Goal: Task Accomplishment & Management: Manage account settings

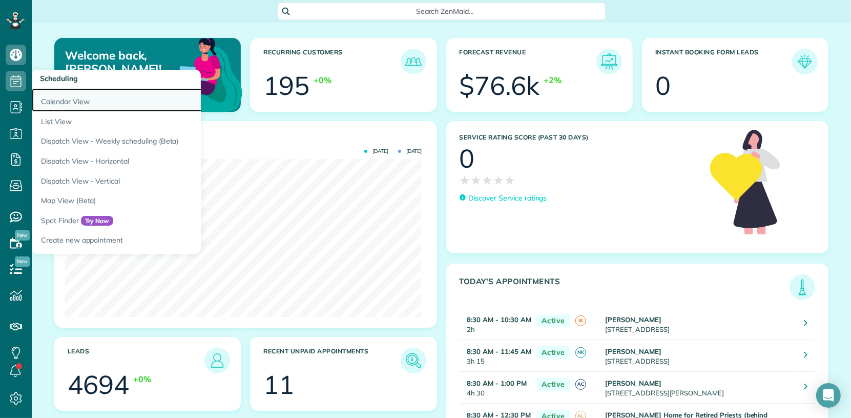
click at [78, 100] on link "Calendar View" at bounding box center [160, 100] width 256 height 24
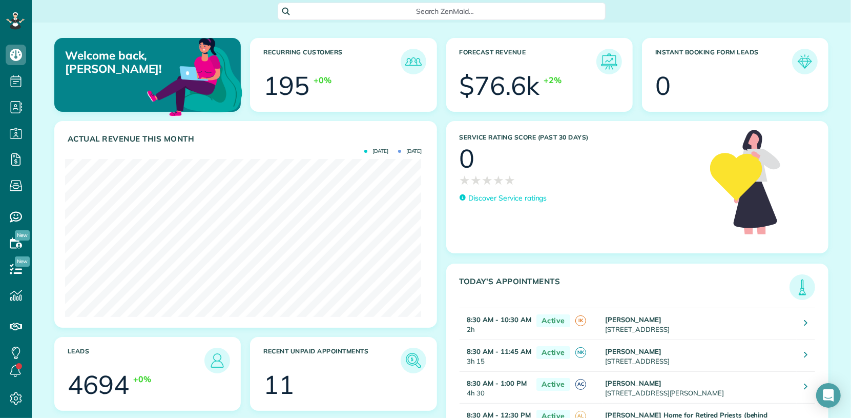
scroll to position [158, 356]
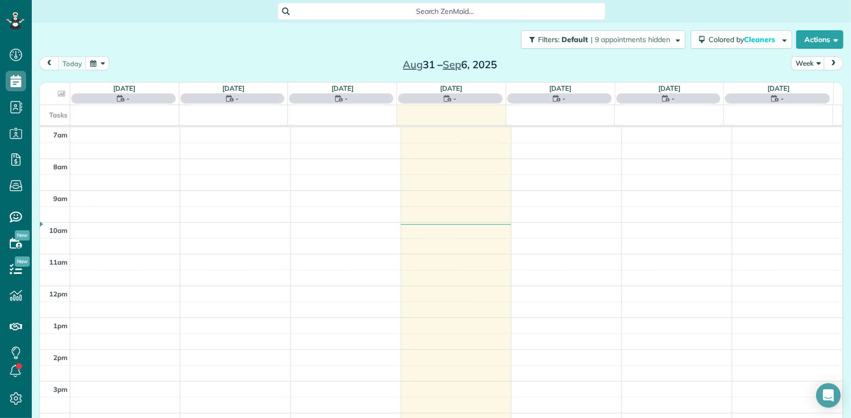
scroll to position [418, 31]
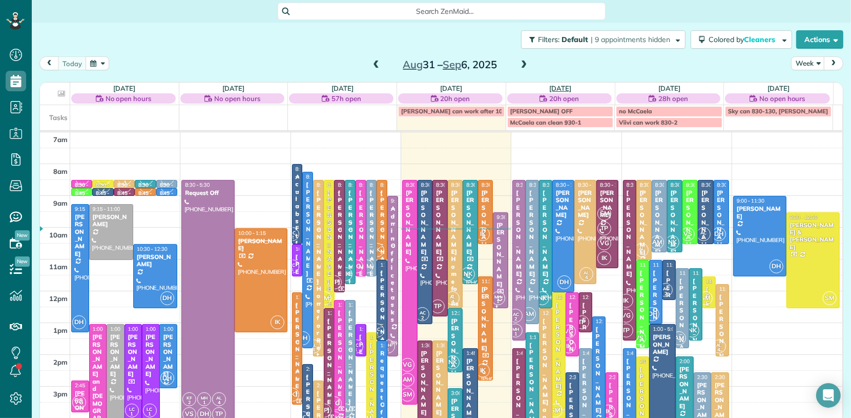
click at [549, 88] on link "Thu 9/4" at bounding box center [560, 88] width 22 height 8
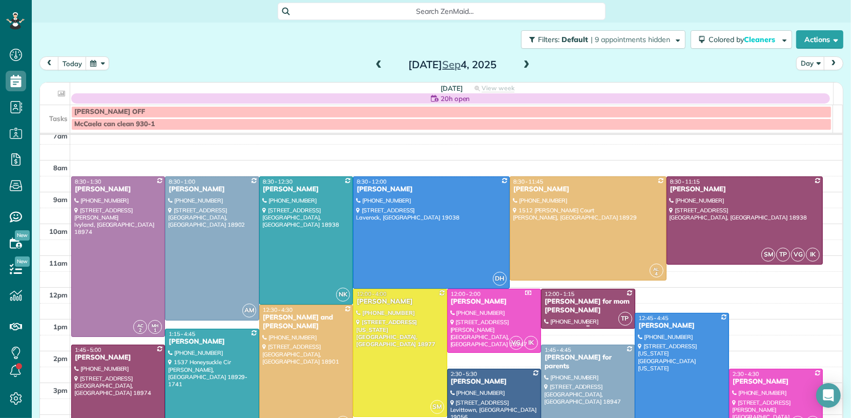
scroll to position [16, 0]
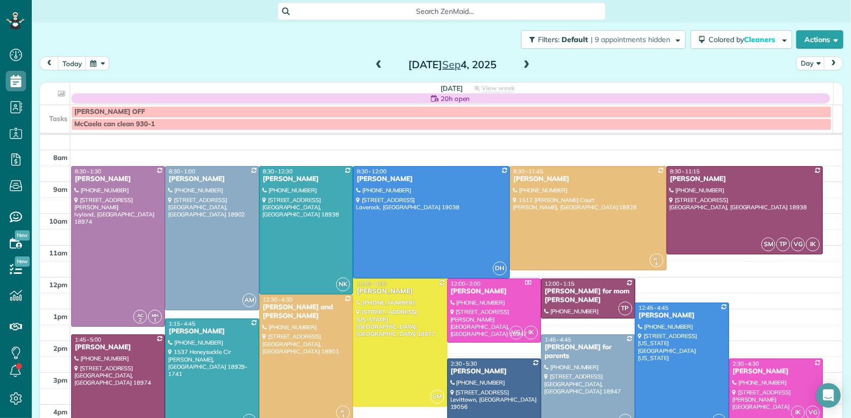
click at [375, 65] on span at bounding box center [378, 64] width 11 height 9
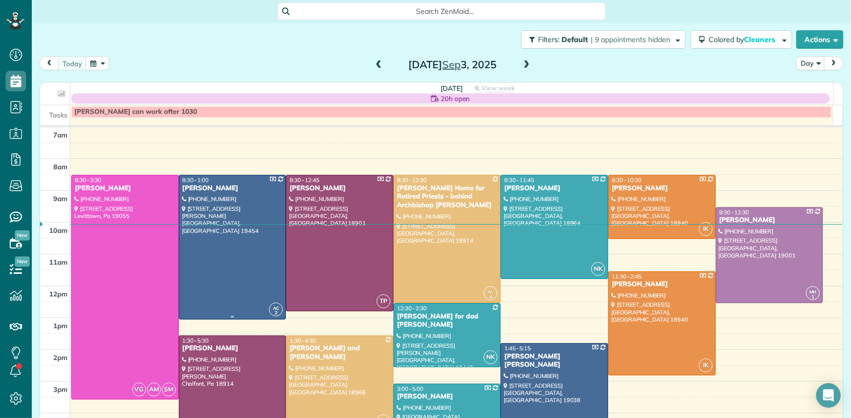
click at [216, 186] on div "Jeannette Assenheimer" at bounding box center [232, 188] width 101 height 9
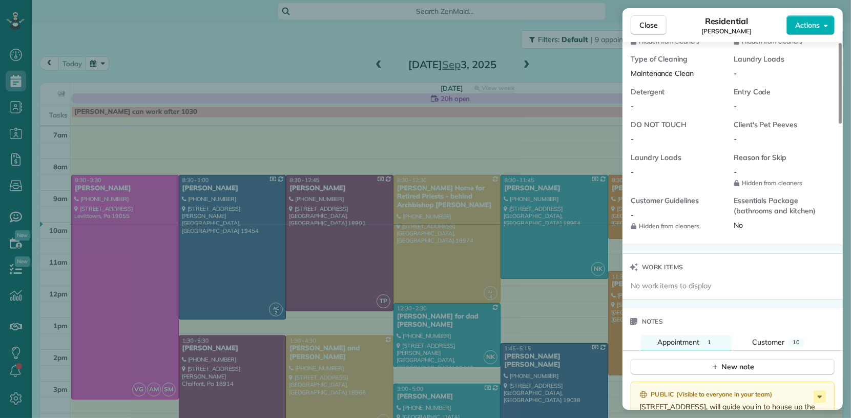
scroll to position [869, 0]
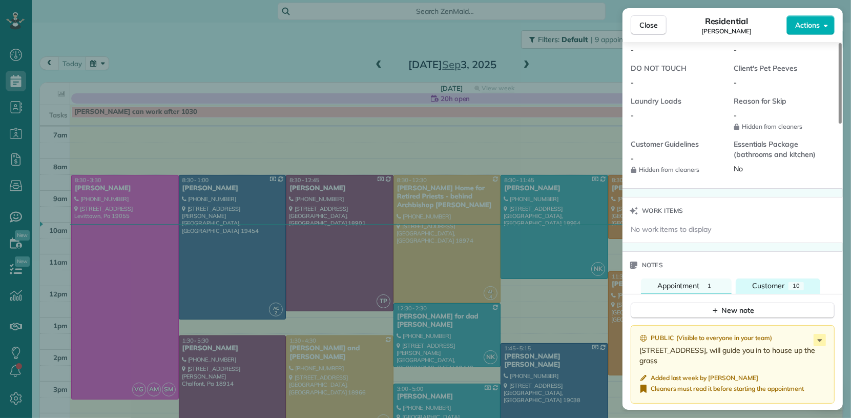
click at [761, 286] on span "Customer" at bounding box center [768, 285] width 32 height 9
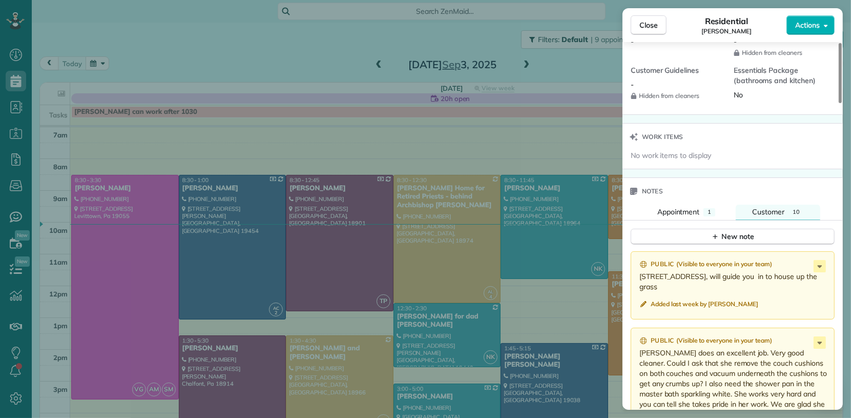
scroll to position [945, 0]
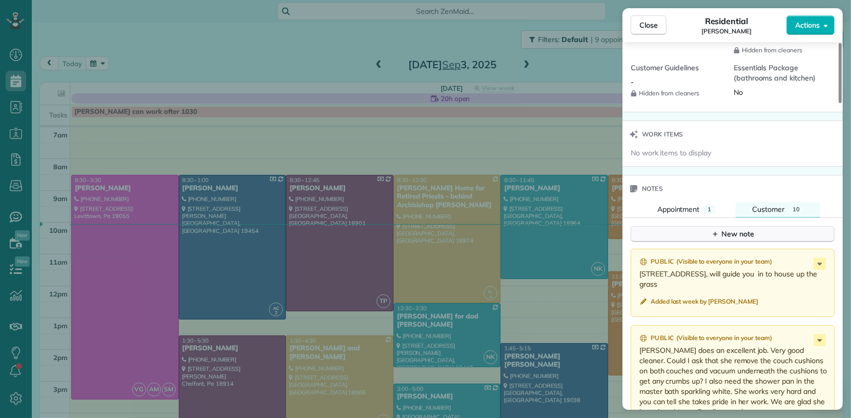
click at [728, 239] on div "New note" at bounding box center [732, 234] width 43 height 11
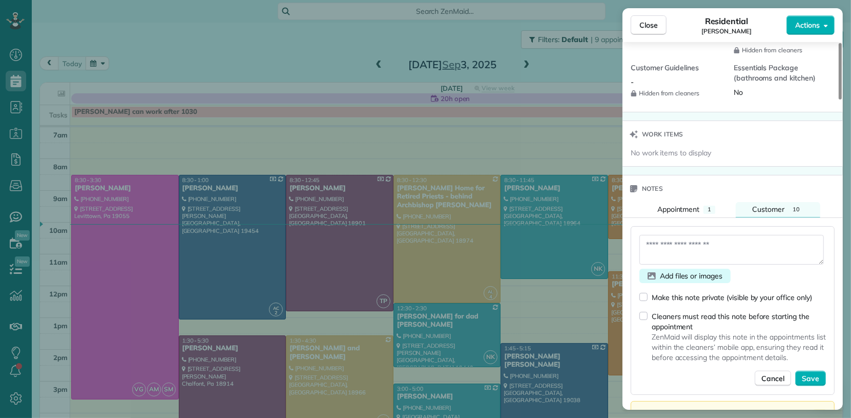
click at [663, 280] on span "Add files or images" at bounding box center [691, 276] width 63 height 10
click at [676, 281] on span "Add files or images" at bounding box center [691, 276] width 63 height 10
click at [645, 27] on span "Close" at bounding box center [648, 25] width 18 height 10
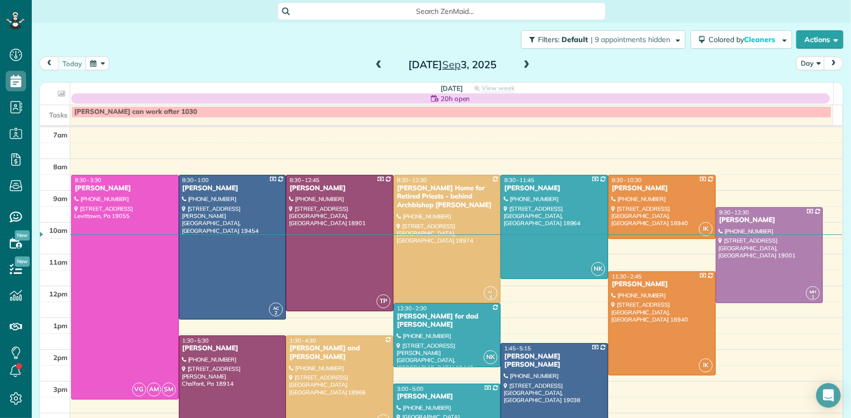
click at [524, 63] on span at bounding box center [526, 64] width 11 height 9
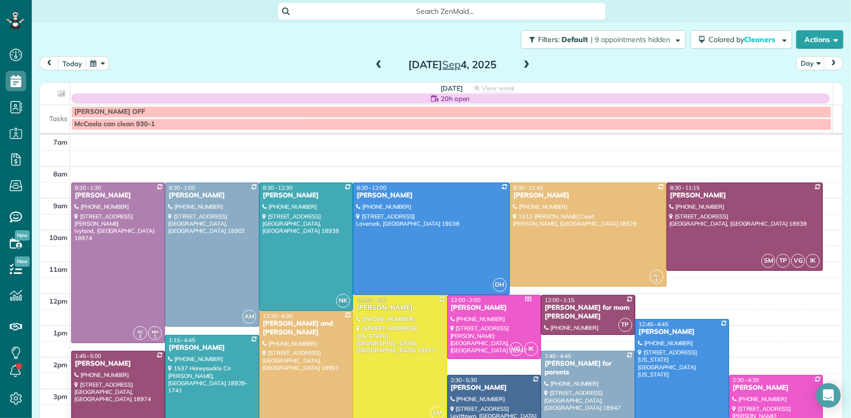
click at [524, 63] on span at bounding box center [526, 64] width 11 height 9
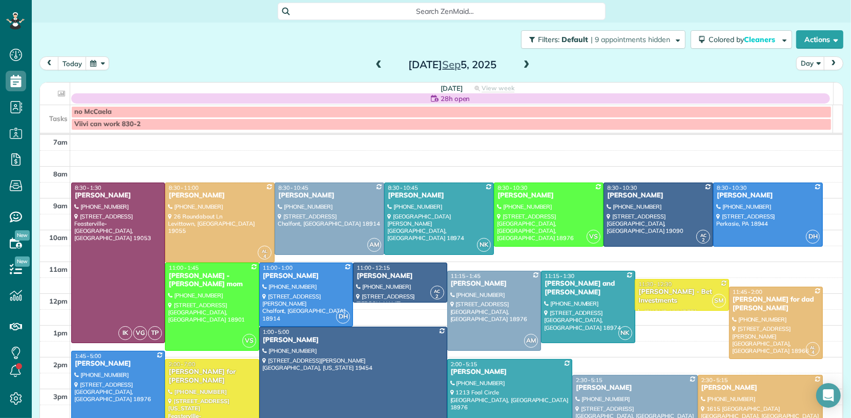
click at [375, 65] on span at bounding box center [378, 64] width 11 height 9
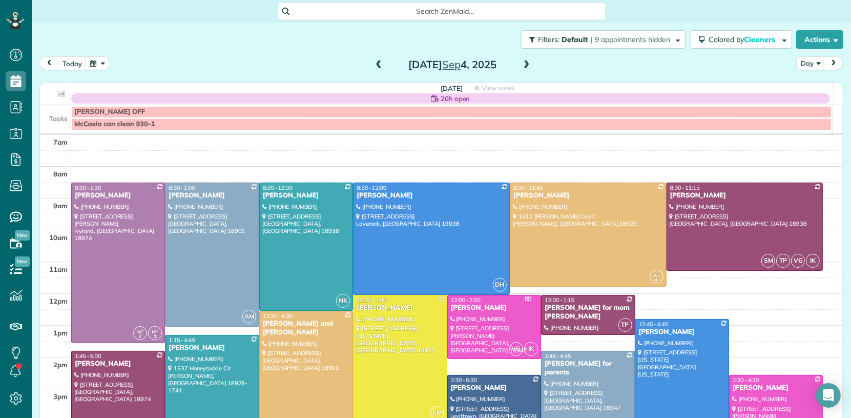
click at [375, 65] on span at bounding box center [378, 64] width 11 height 9
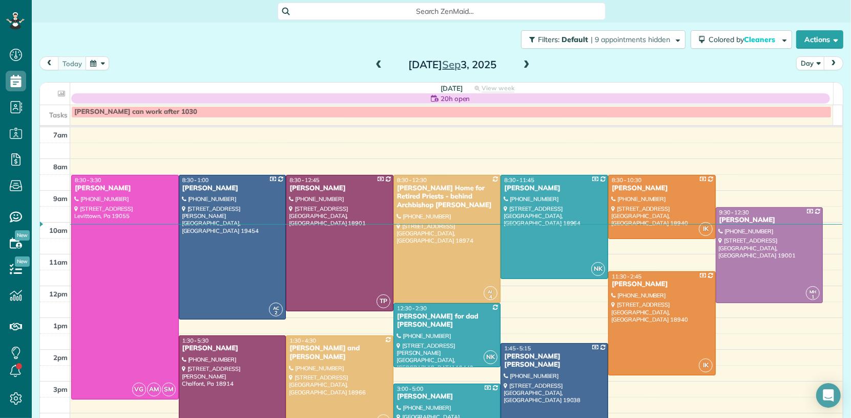
click at [521, 61] on span at bounding box center [526, 64] width 11 height 9
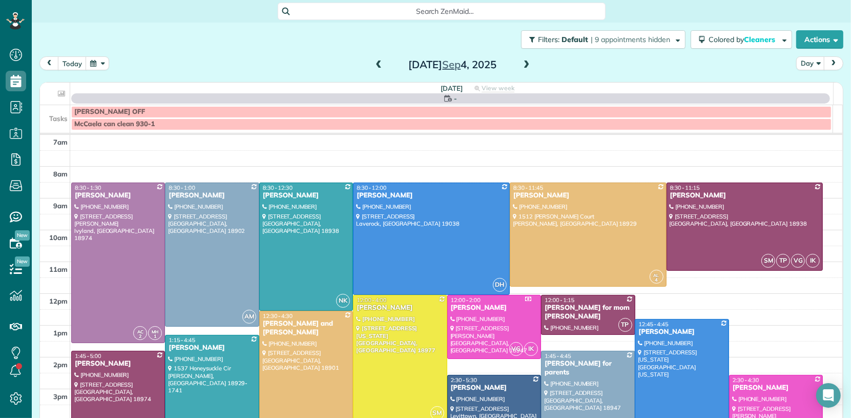
click at [521, 61] on span at bounding box center [526, 64] width 11 height 9
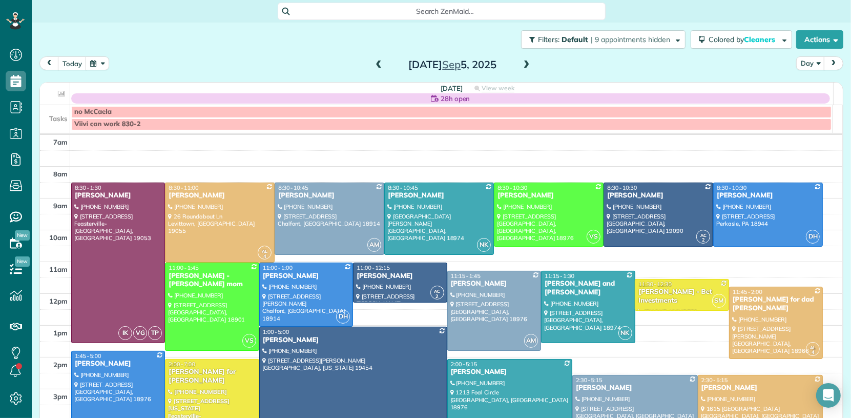
click at [378, 63] on span at bounding box center [378, 64] width 11 height 9
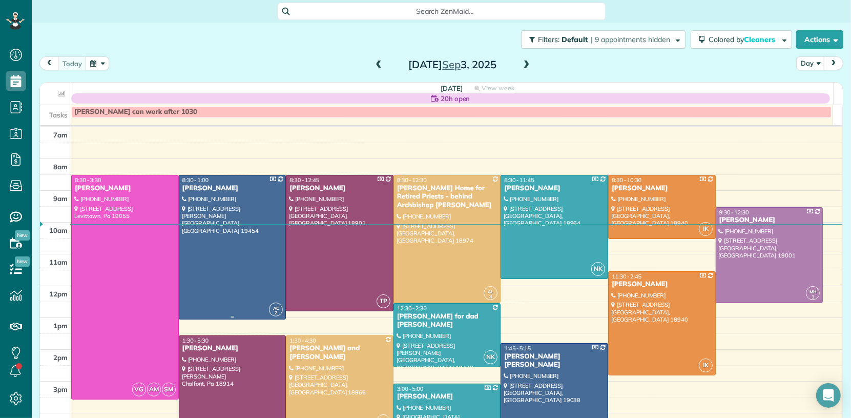
click at [233, 182] on div "8:30 - 1:00" at bounding box center [232, 179] width 101 height 7
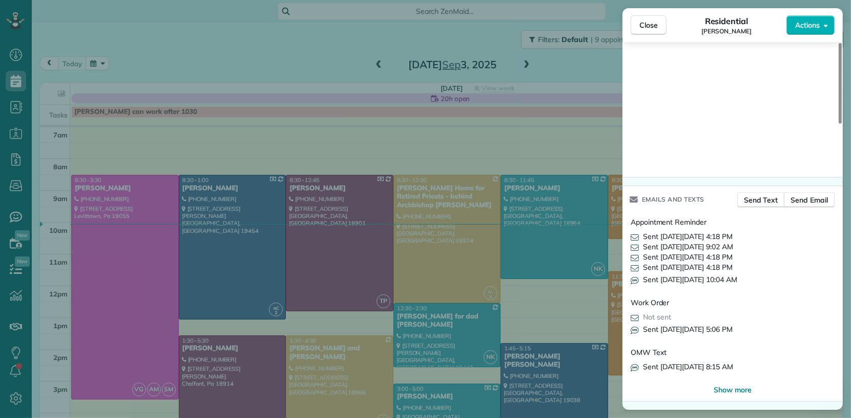
scroll to position [1030, 0]
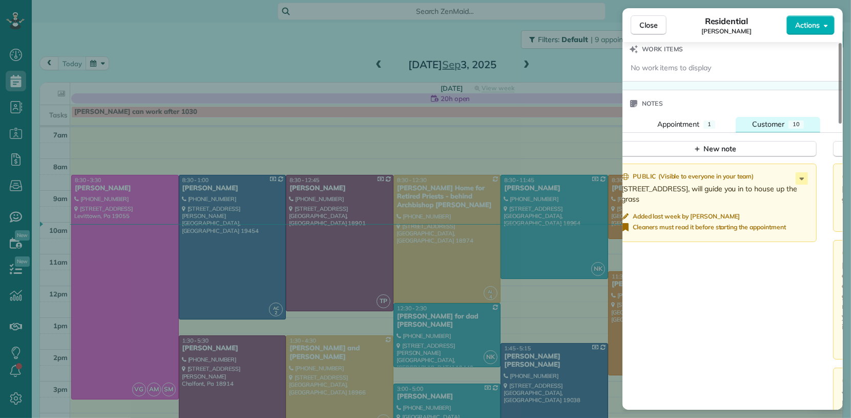
click at [776, 129] on span "Customer" at bounding box center [768, 123] width 32 height 9
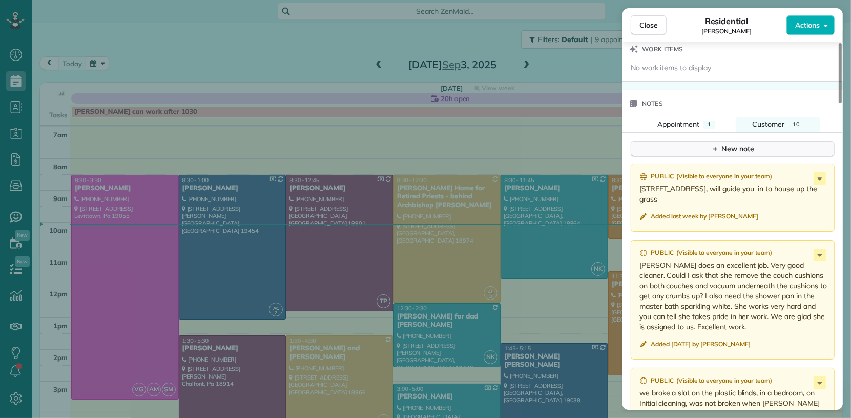
click at [762, 154] on button "New note" at bounding box center [733, 149] width 204 height 16
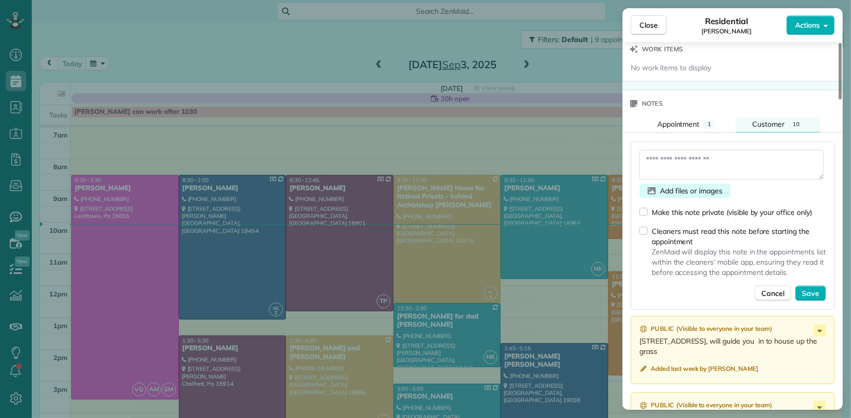
click at [667, 195] on span "Add files or images" at bounding box center [691, 190] width 63 height 10
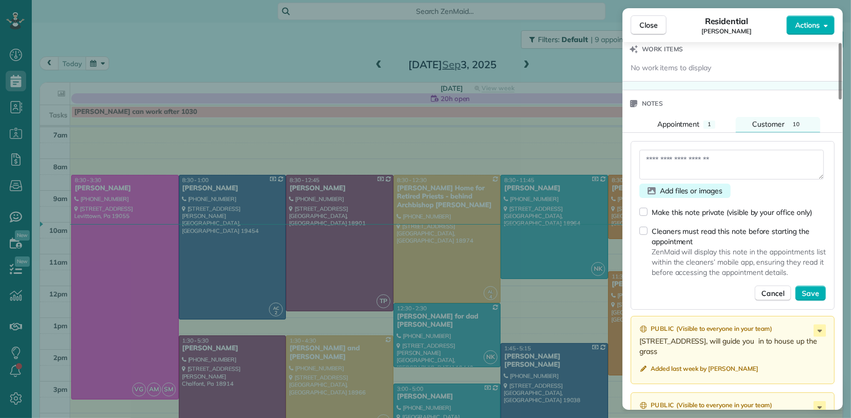
click at [667, 195] on span "Add files or images" at bounding box center [691, 190] width 63 height 10
click at [658, 168] on textarea at bounding box center [731, 165] width 184 height 30
click at [654, 194] on icon "button" at bounding box center [652, 190] width 8 height 7
click at [671, 195] on span "Add files or images" at bounding box center [691, 190] width 63 height 10
click at [673, 193] on span "Add files or images" at bounding box center [691, 190] width 63 height 10
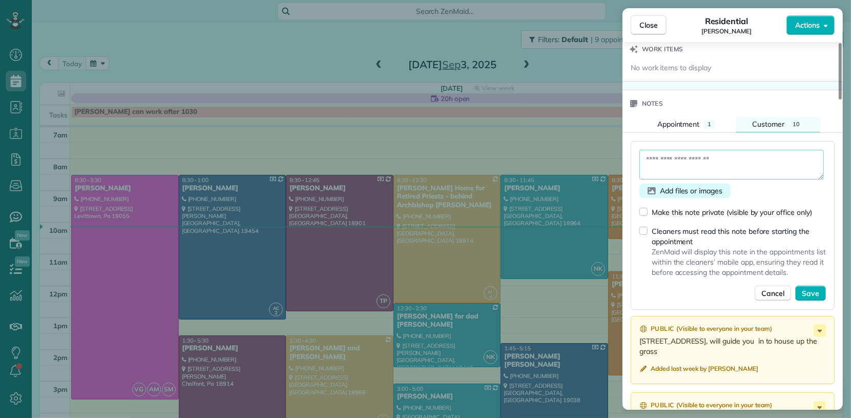
click at [673, 194] on span "Add files or images" at bounding box center [691, 190] width 63 height 10
click at [674, 194] on span "Add files or images" at bounding box center [691, 190] width 63 height 10
drag, startPoint x: 681, startPoint y: 206, endPoint x: 687, endPoint y: 198, distance: 10.7
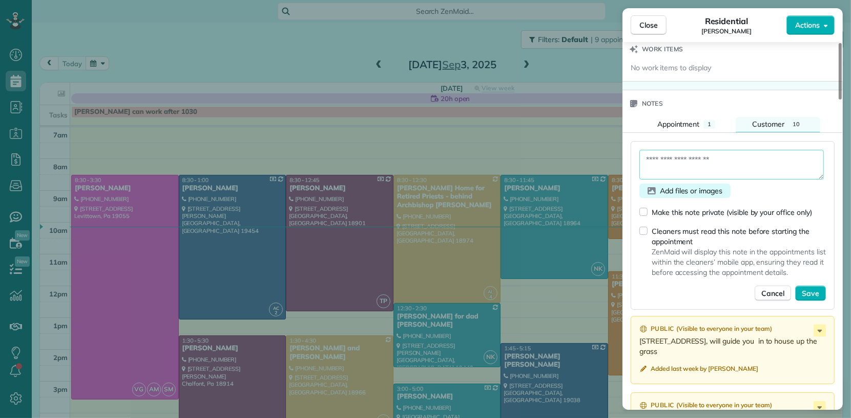
click at [686, 196] on span "Add files or images" at bounding box center [691, 190] width 63 height 10
click at [652, 194] on icon "button" at bounding box center [652, 190] width 8 height 10
click at [653, 195] on icon "button" at bounding box center [652, 190] width 8 height 10
click at [701, 192] on span "Add files or images" at bounding box center [691, 190] width 63 height 10
drag, startPoint x: 706, startPoint y: 196, endPoint x: 672, endPoint y: 204, distance: 34.8
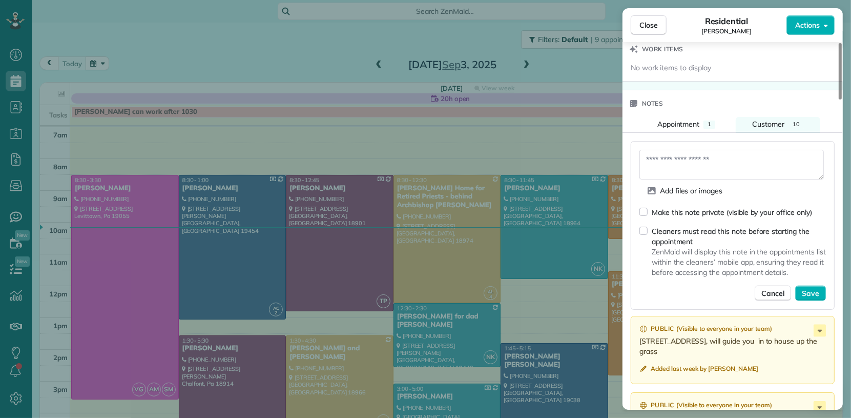
click at [706, 196] on span "Add files or images" at bounding box center [691, 190] width 63 height 10
click at [652, 194] on icon "button" at bounding box center [652, 190] width 8 height 7
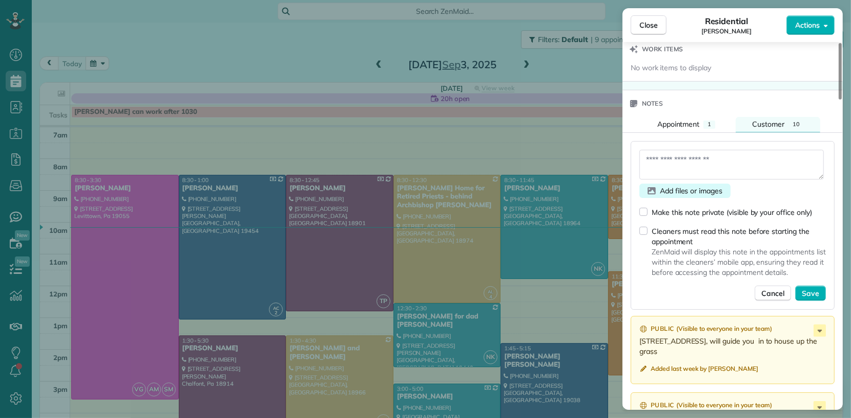
click at [652, 194] on icon "button" at bounding box center [652, 190] width 8 height 7
click at [648, 196] on icon "button" at bounding box center [652, 190] width 8 height 10
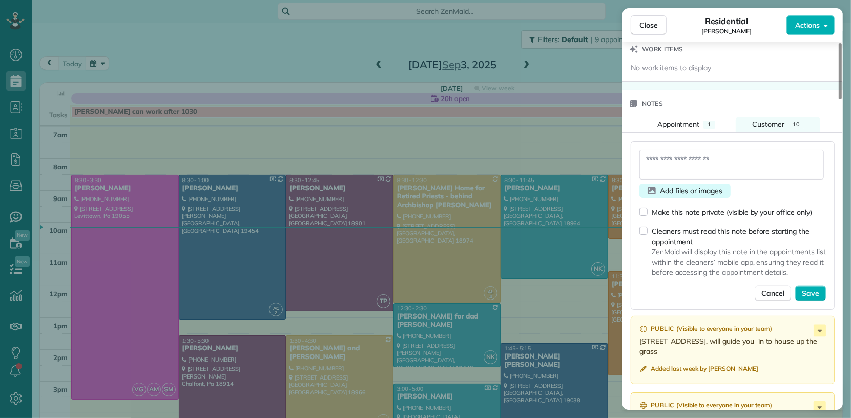
click at [649, 194] on icon "button" at bounding box center [652, 190] width 8 height 7
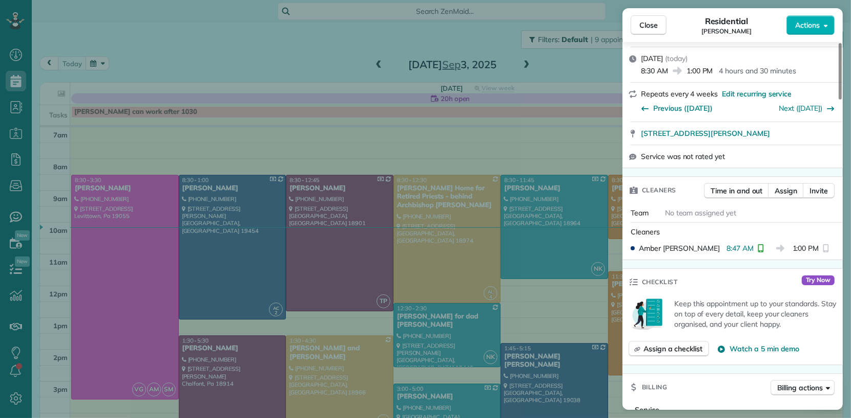
scroll to position [0, 0]
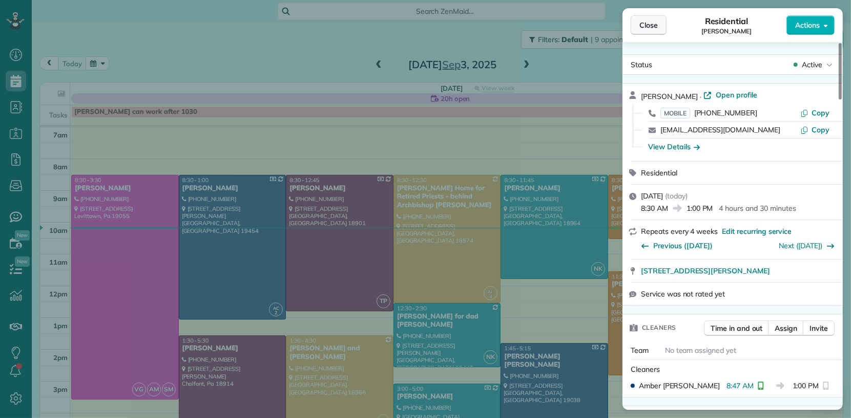
click at [649, 28] on span "Close" at bounding box center [648, 25] width 18 height 10
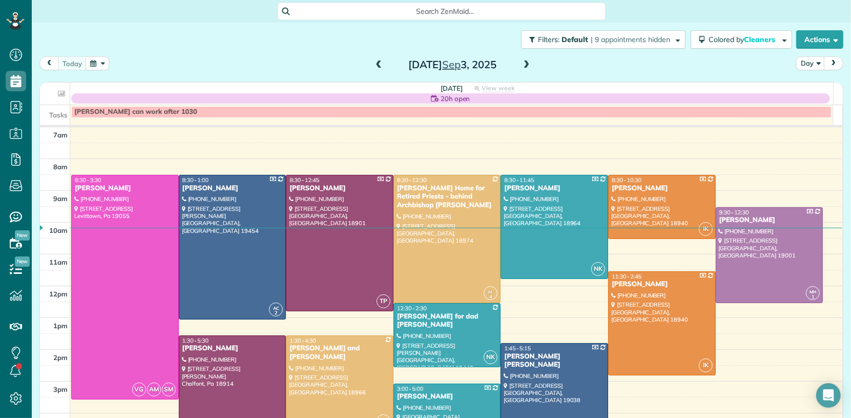
click at [521, 66] on span at bounding box center [526, 64] width 11 height 9
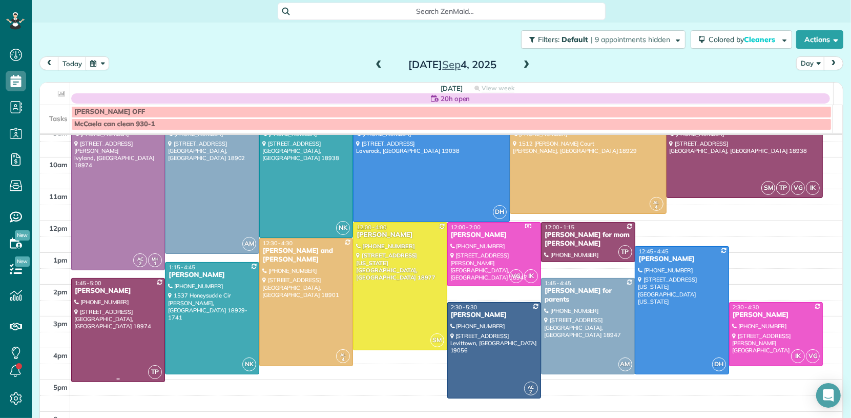
scroll to position [84, 0]
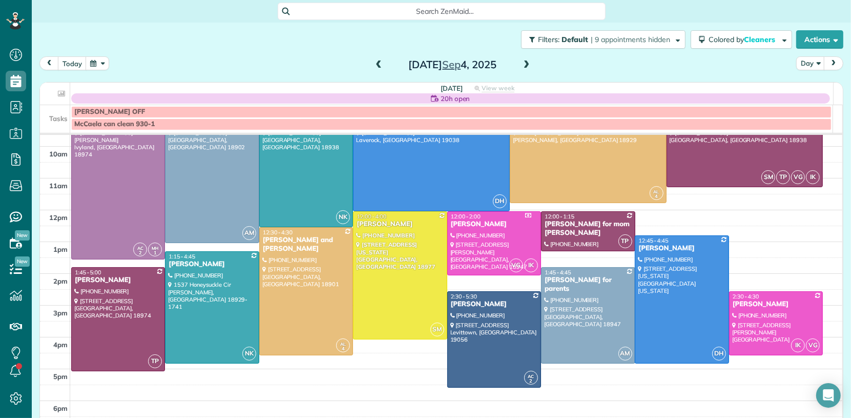
click at [378, 63] on span at bounding box center [378, 64] width 11 height 9
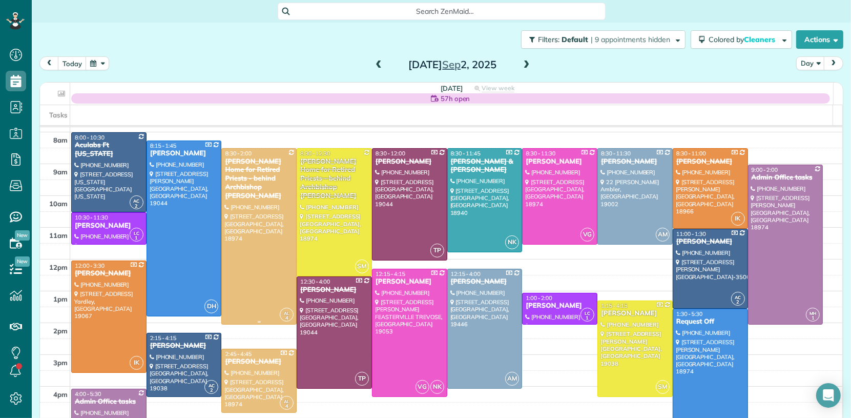
scroll to position [28, 0]
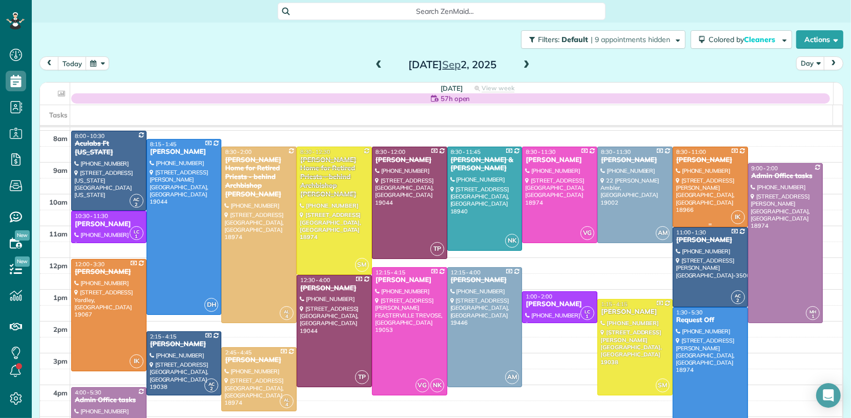
click at [693, 160] on div "Jason Macias" at bounding box center [710, 160] width 69 height 9
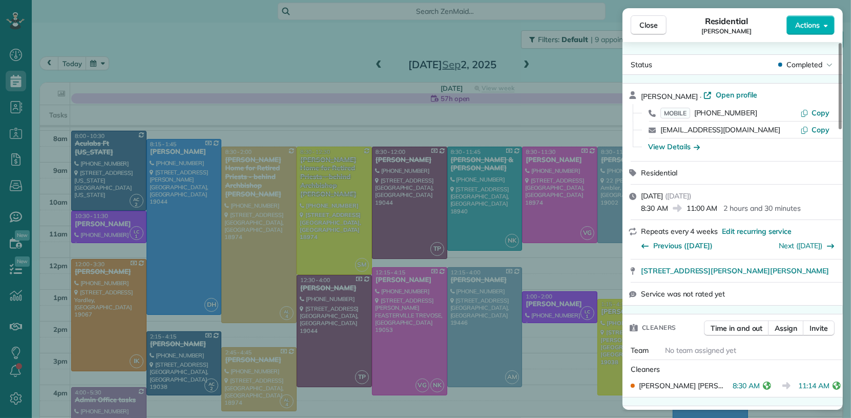
click at [670, 318] on div "Cleaners" at bounding box center [653, 327] width 60 height 27
click at [653, 27] on span "Close" at bounding box center [648, 25] width 18 height 10
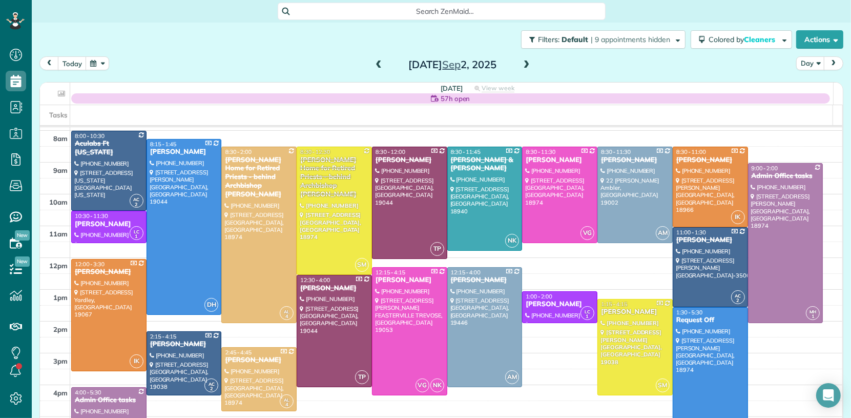
click at [523, 66] on span at bounding box center [526, 64] width 11 height 9
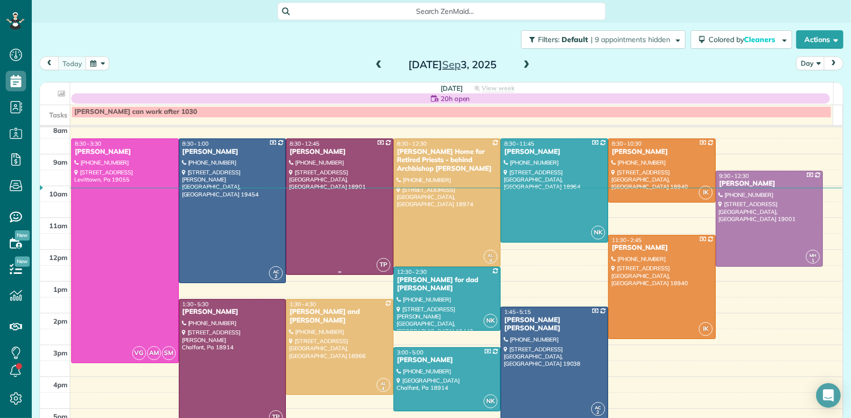
scroll to position [39, 0]
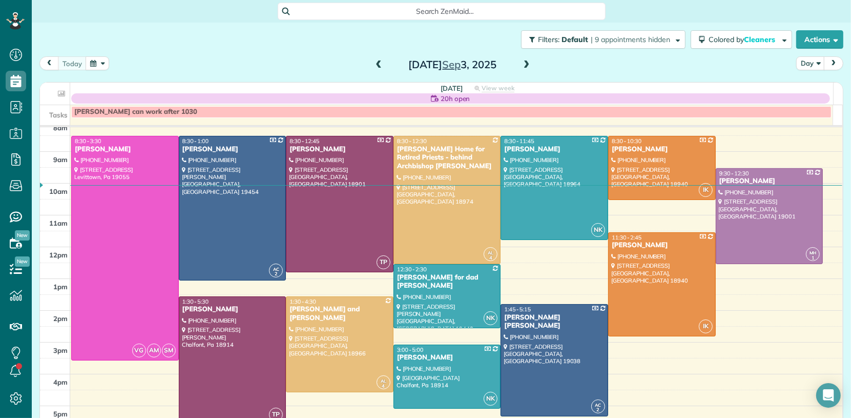
click at [524, 65] on span at bounding box center [526, 64] width 11 height 9
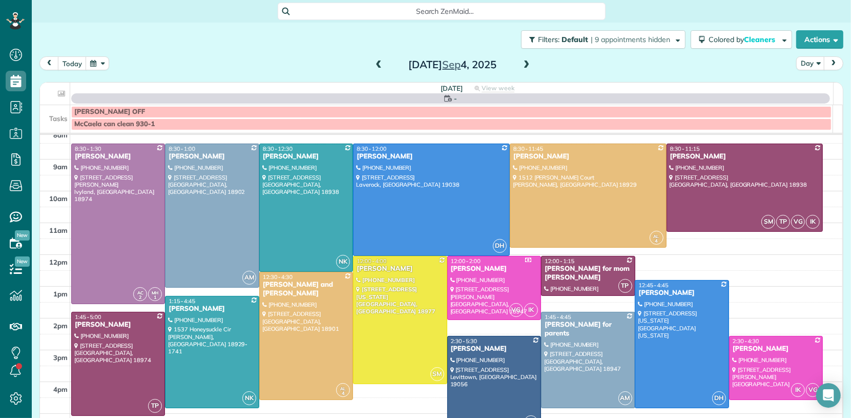
scroll to position [0, 0]
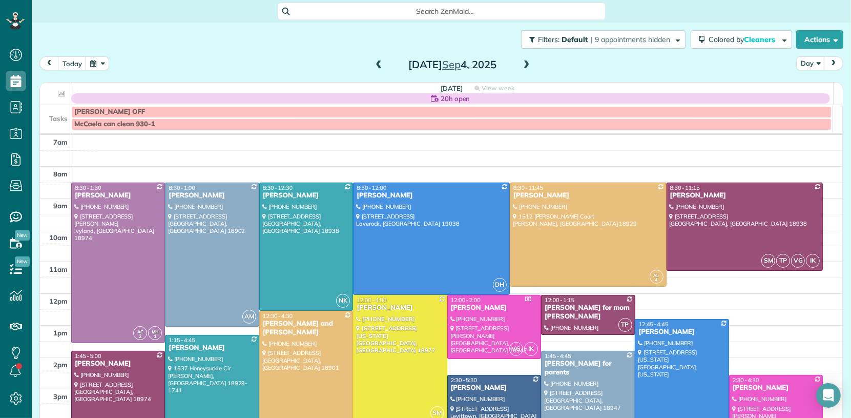
click at [524, 66] on span at bounding box center [526, 64] width 11 height 9
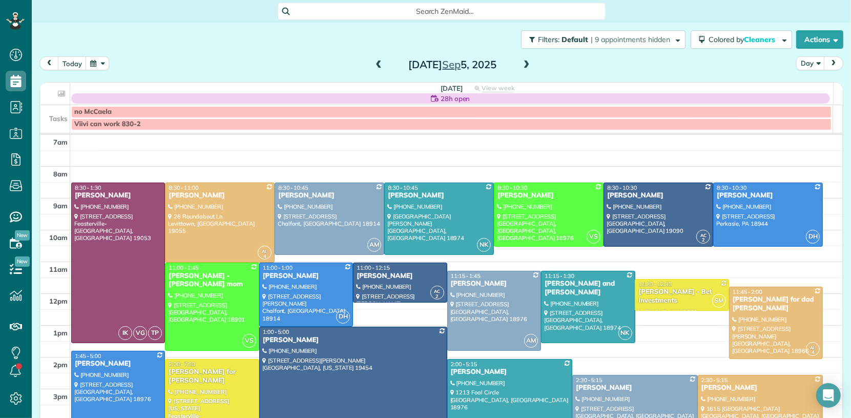
click at [524, 66] on span at bounding box center [526, 64] width 11 height 9
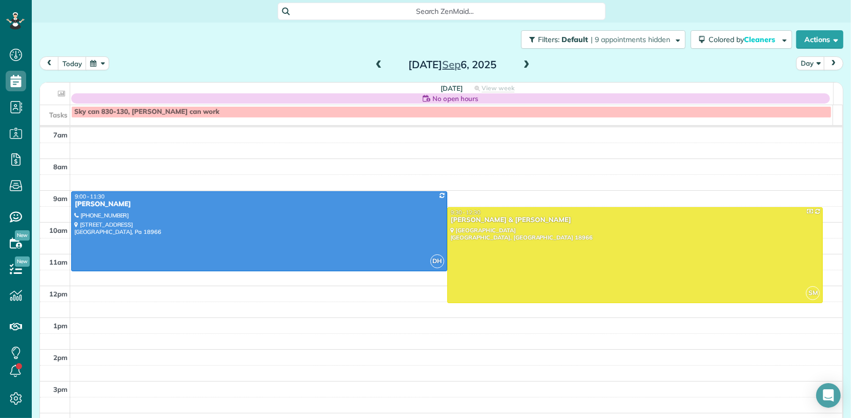
click at [524, 66] on span at bounding box center [526, 64] width 11 height 9
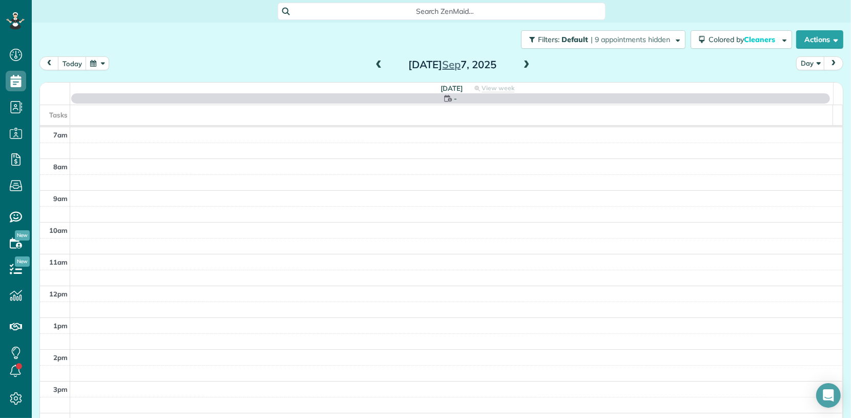
click at [524, 68] on span at bounding box center [526, 64] width 11 height 9
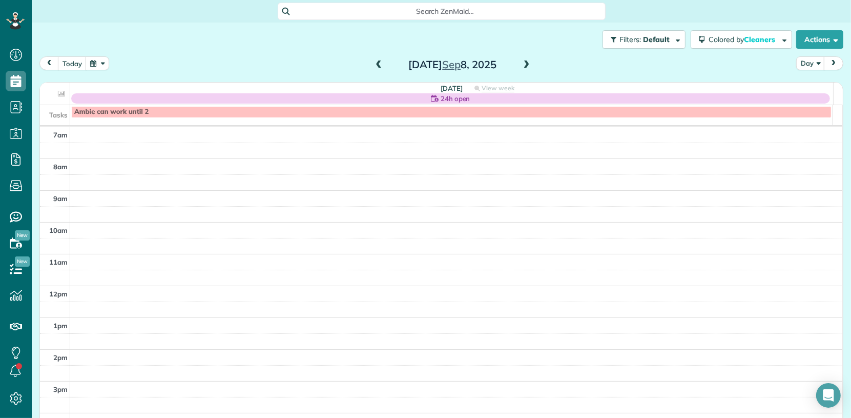
scroll to position [3, 0]
click at [373, 62] on span at bounding box center [378, 64] width 11 height 9
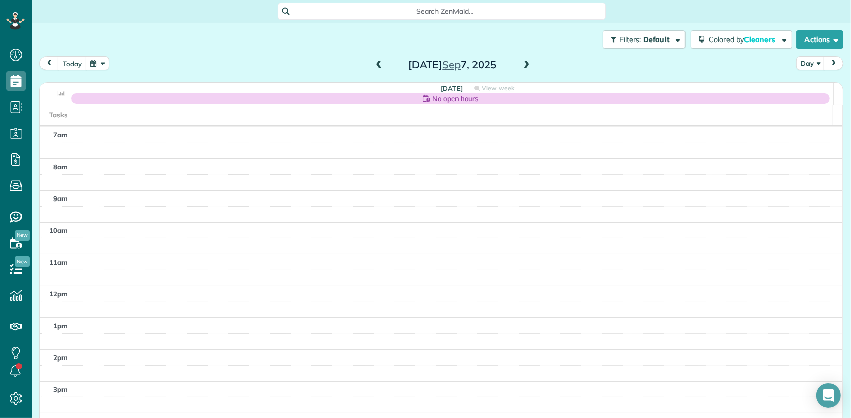
click at [524, 64] on span at bounding box center [526, 64] width 11 height 9
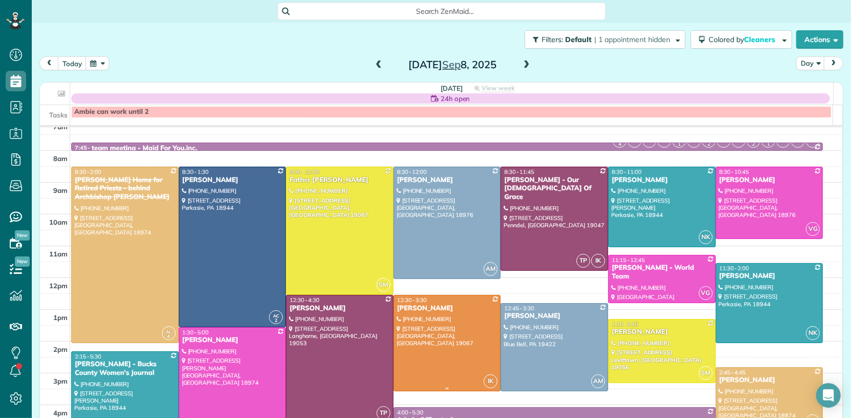
scroll to position [18, 0]
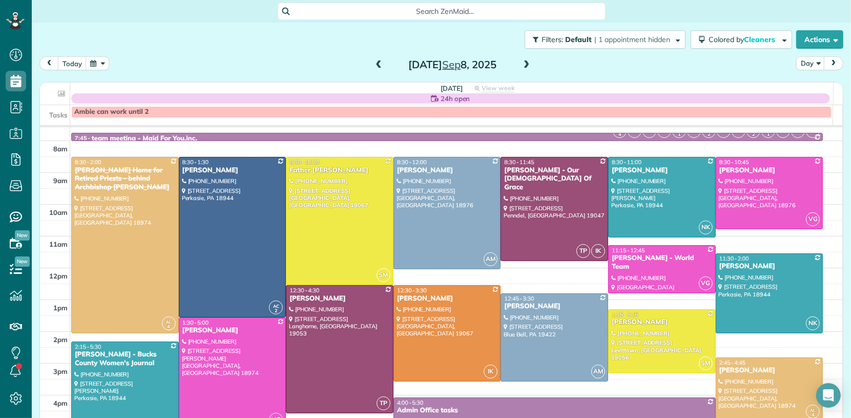
click at [522, 64] on span at bounding box center [526, 64] width 11 height 9
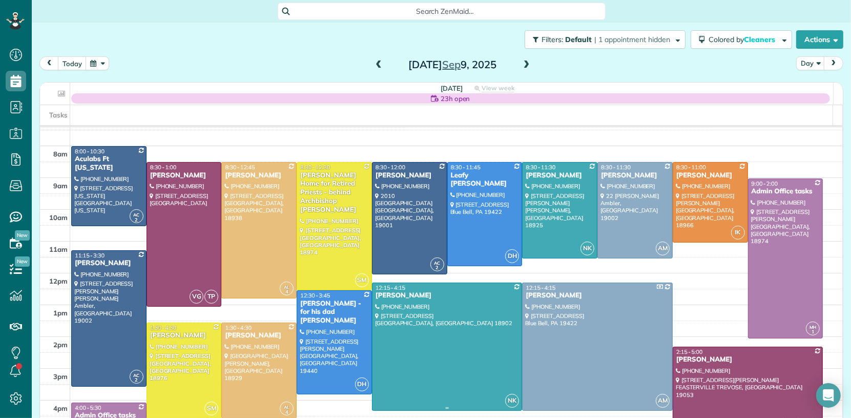
scroll to position [15, 0]
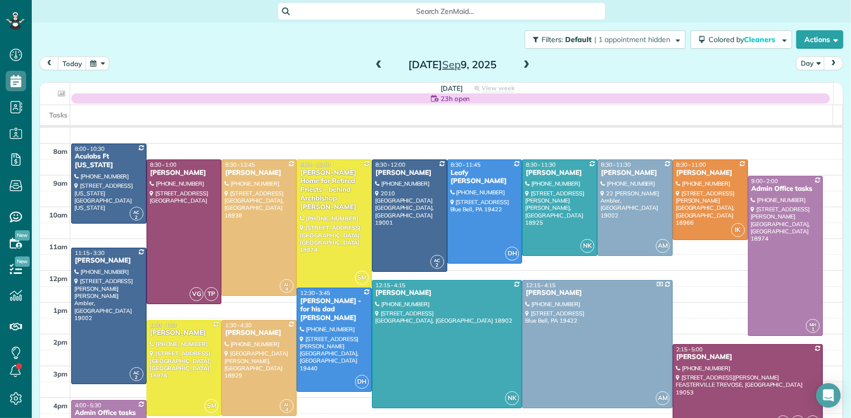
click at [521, 65] on span at bounding box center [526, 64] width 11 height 9
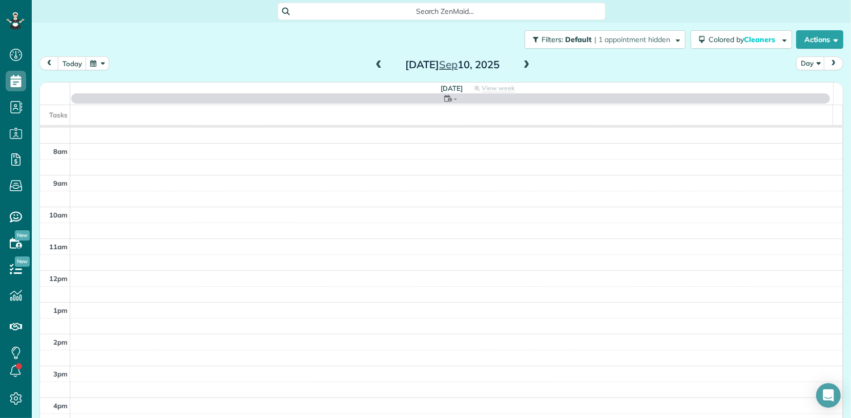
scroll to position [0, 0]
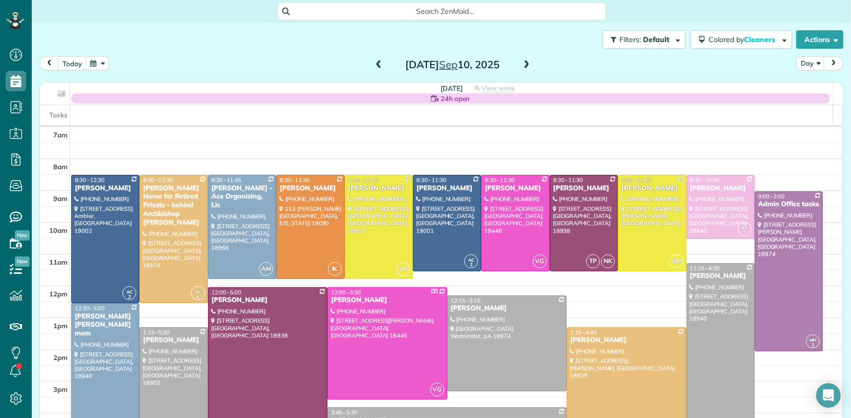
click at [524, 65] on span at bounding box center [526, 64] width 11 height 9
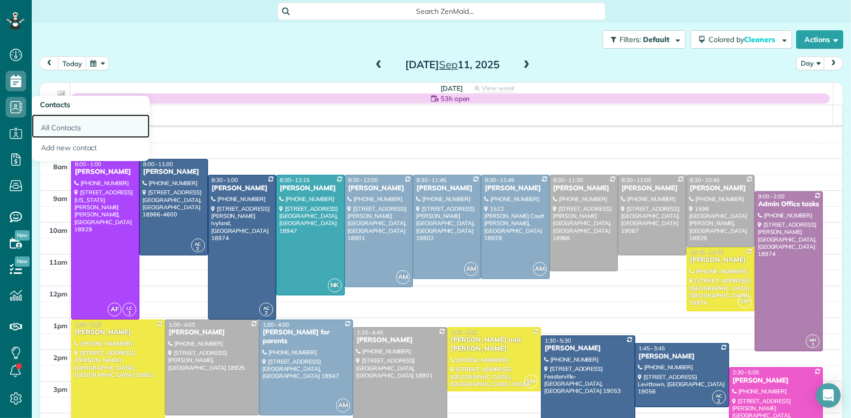
click at [66, 124] on link "All Contacts" at bounding box center [91, 126] width 118 height 24
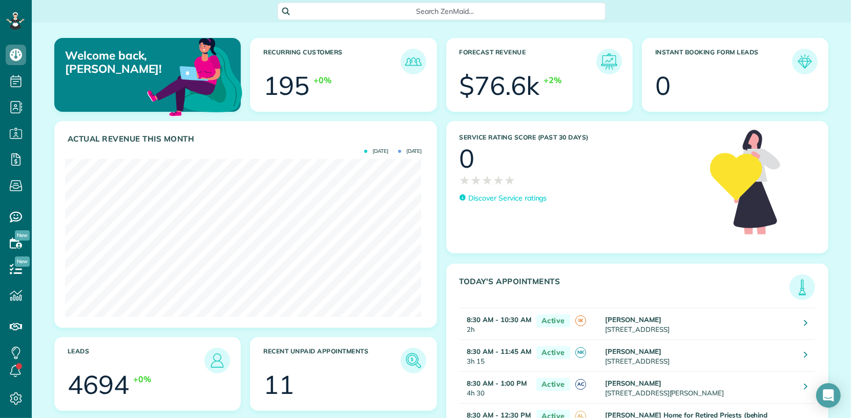
scroll to position [158, 356]
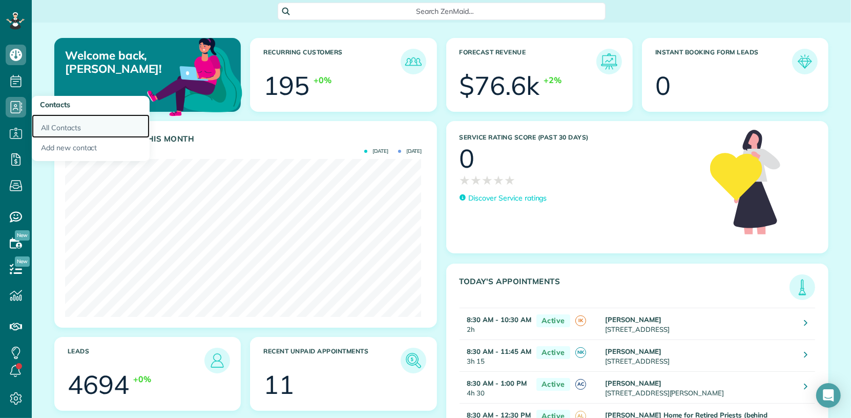
click at [58, 127] on link "All Contacts" at bounding box center [91, 126] width 118 height 24
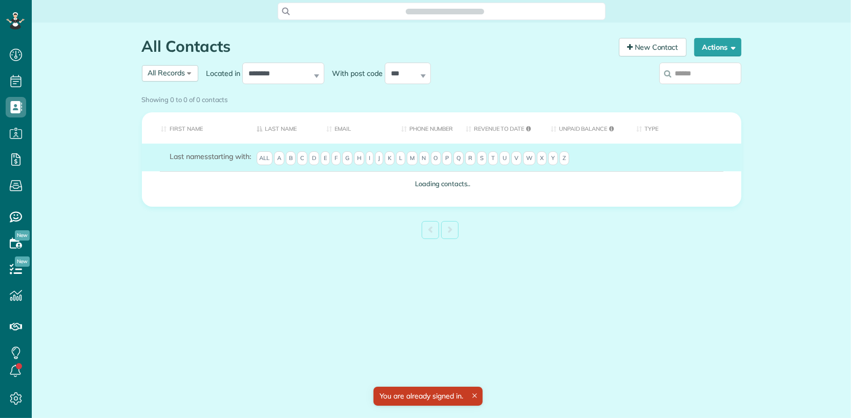
scroll to position [4, 4]
drag, startPoint x: 685, startPoint y: 74, endPoint x: 709, endPoint y: 101, distance: 36.3
click at [687, 75] on input "**********" at bounding box center [700, 74] width 82 height 22
type input "*********"
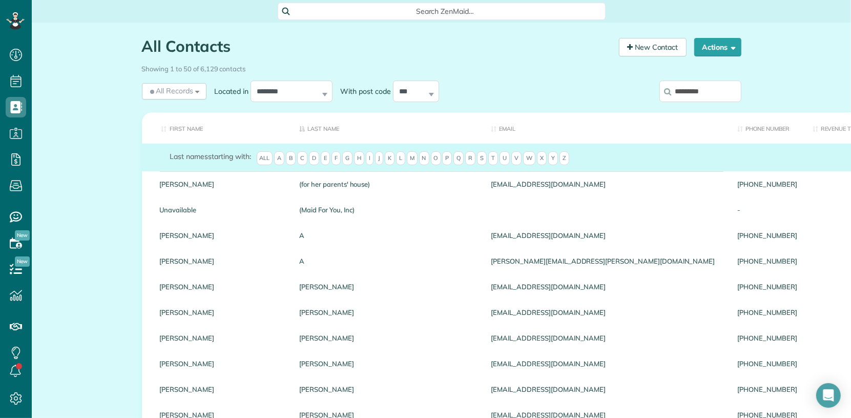
drag, startPoint x: 676, startPoint y: 90, endPoint x: 680, endPoint y: 98, distance: 9.4
click at [676, 90] on input "*********" at bounding box center [700, 91] width 82 height 22
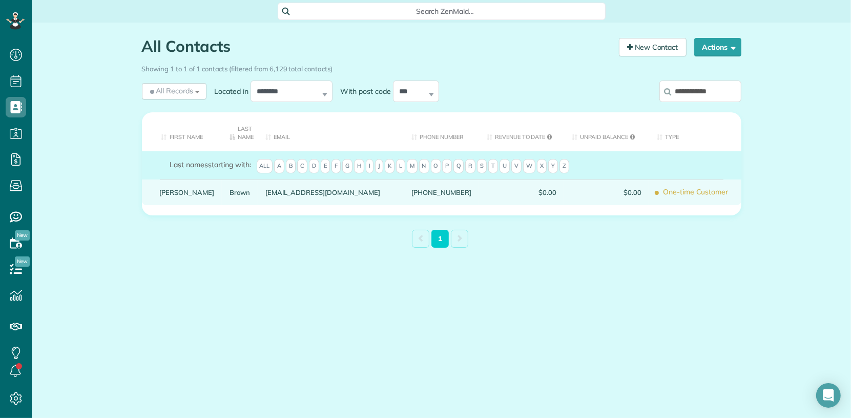
type input "**********"
click at [230, 191] on link "Brown" at bounding box center [240, 192] width 20 height 7
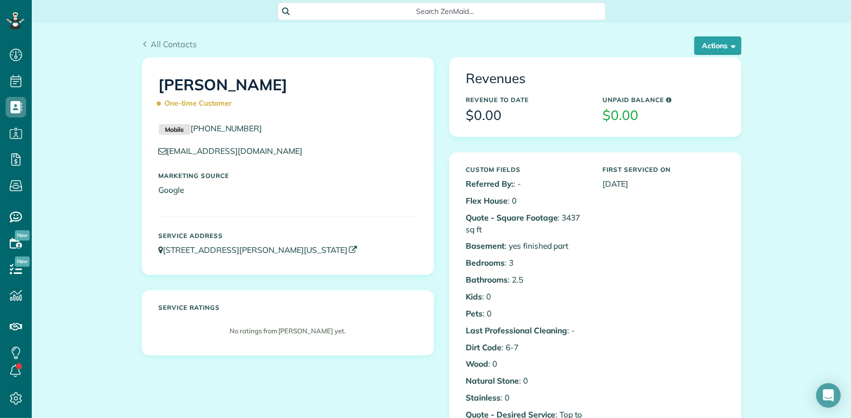
scroll to position [4, 4]
click at [719, 48] on button "Actions" at bounding box center [717, 45] width 47 height 18
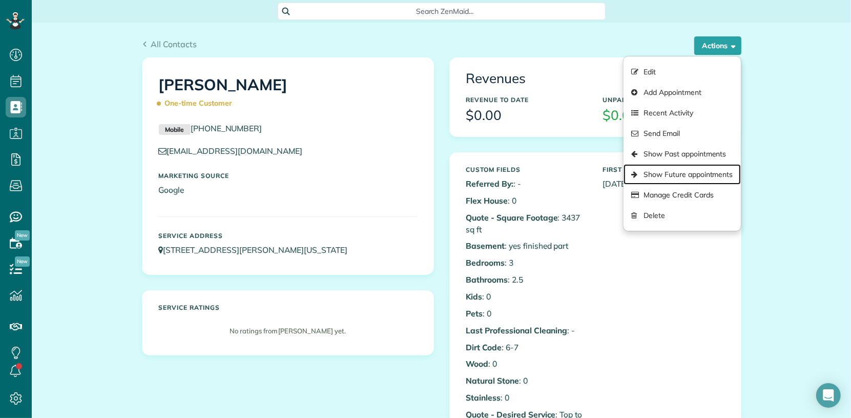
click at [726, 168] on link "Show Future appointments" at bounding box center [682, 174] width 117 height 20
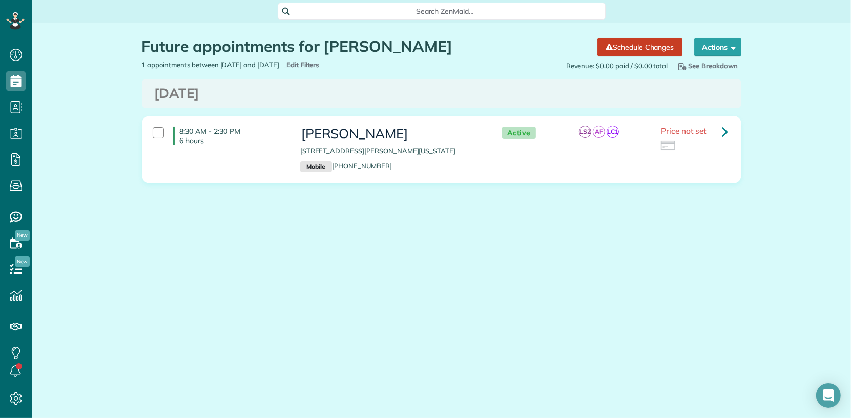
scroll to position [4, 4]
click at [723, 132] on icon at bounding box center [725, 131] width 6 height 18
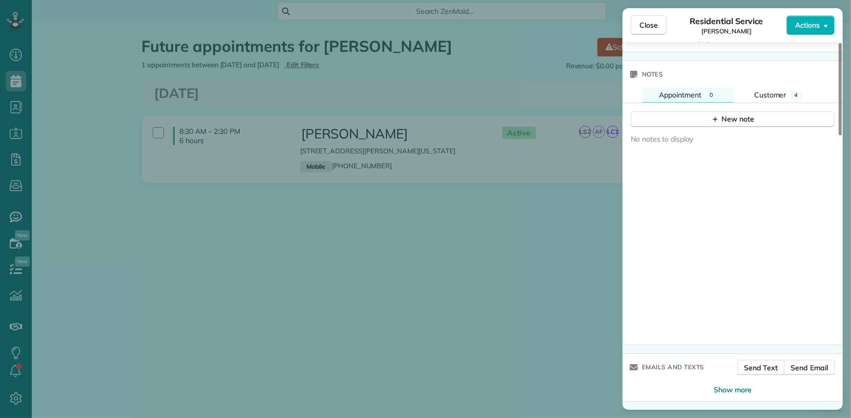
scroll to position [1089, 0]
click at [741, 118] on div "New note" at bounding box center [732, 119] width 43 height 11
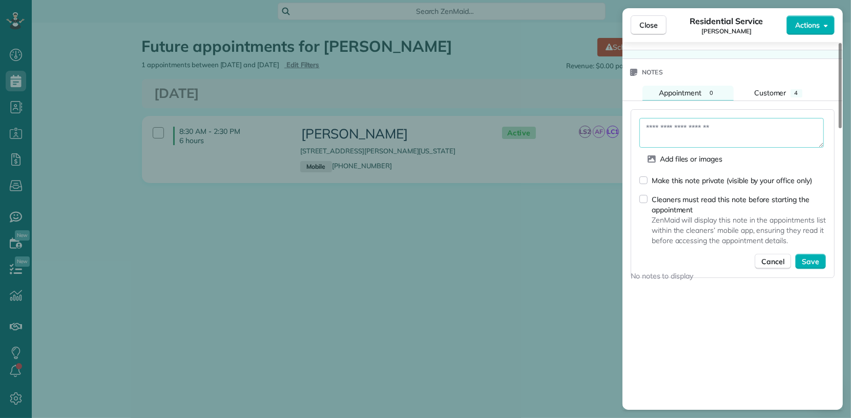
click at [715, 139] on textarea at bounding box center [731, 133] width 184 height 30
click at [745, 132] on textarea "**********" at bounding box center [731, 133] width 184 height 30
type textarea "**********"
click at [818, 275] on div "**********" at bounding box center [733, 193] width 204 height 169
click at [812, 266] on span "Save" at bounding box center [810, 262] width 17 height 10
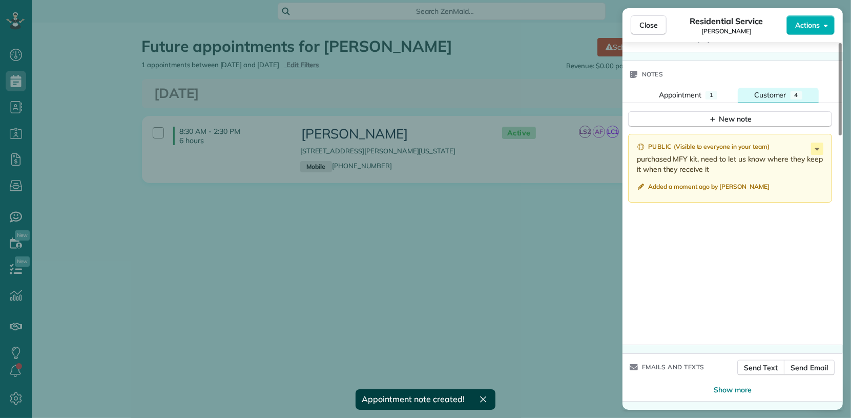
click at [769, 96] on span "Customer" at bounding box center [770, 94] width 32 height 9
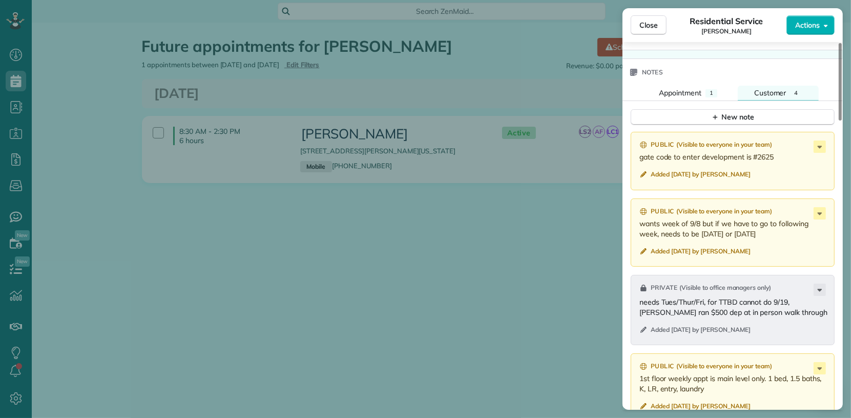
click at [674, 105] on div "New note" at bounding box center [733, 113] width 220 height 25
click at [673, 97] on span "Appointment" at bounding box center [680, 92] width 43 height 9
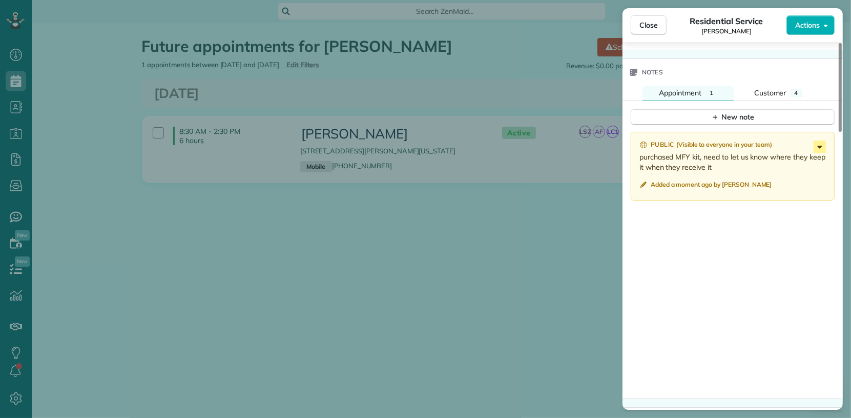
click at [821, 150] on icon at bounding box center [820, 146] width 12 height 12
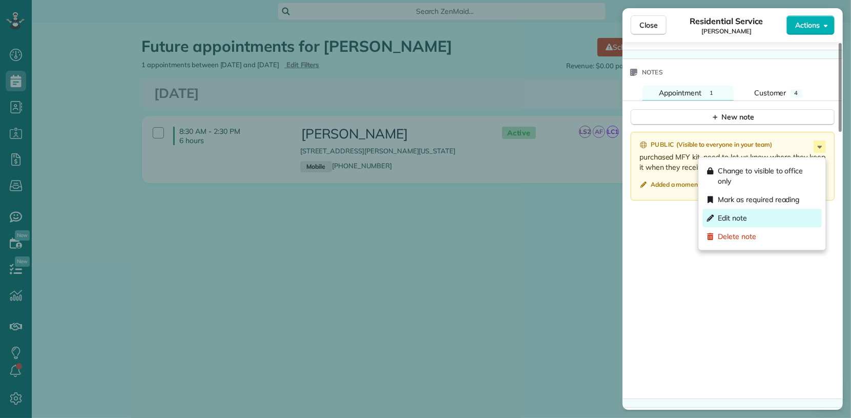
click at [795, 221] on div "Edit note" at bounding box center [762, 218] width 119 height 18
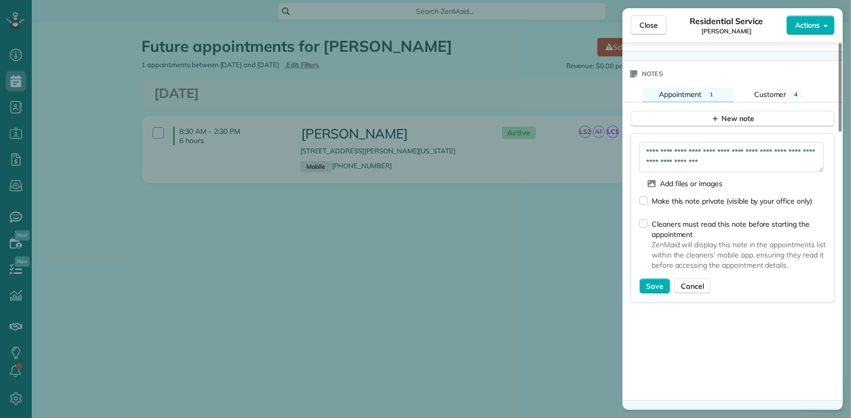
scroll to position [1075, 0]
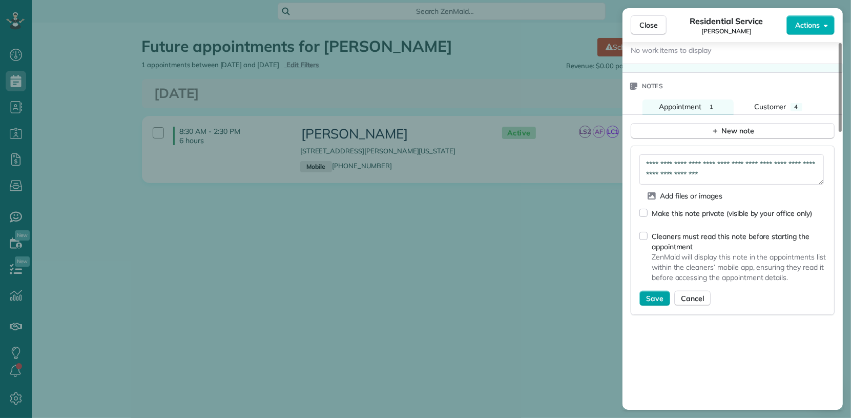
click at [660, 303] on span "Save" at bounding box center [654, 298] width 17 height 10
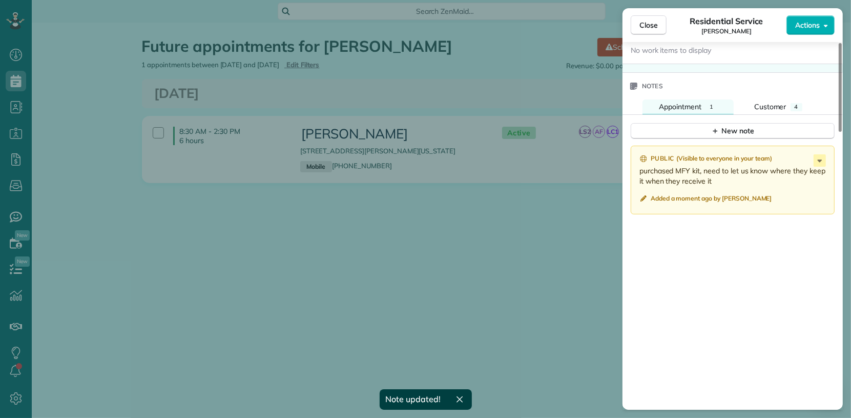
drag, startPoint x: 638, startPoint y: 178, endPoint x: 722, endPoint y: 190, distance: 84.9
click at [722, 190] on div "Public ( Visible to everyone in your team ) purchased MFY kit, need to let us k…" at bounding box center [733, 180] width 204 height 68
click at [821, 163] on icon at bounding box center [820, 160] width 12 height 12
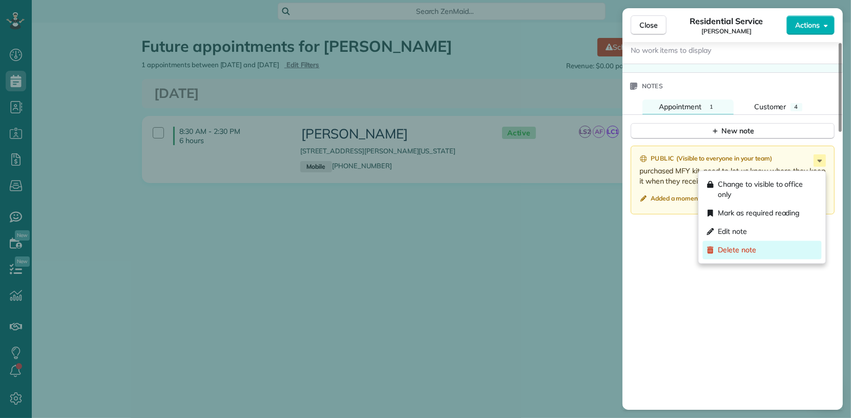
click at [788, 253] on div "Delete note" at bounding box center [762, 250] width 119 height 18
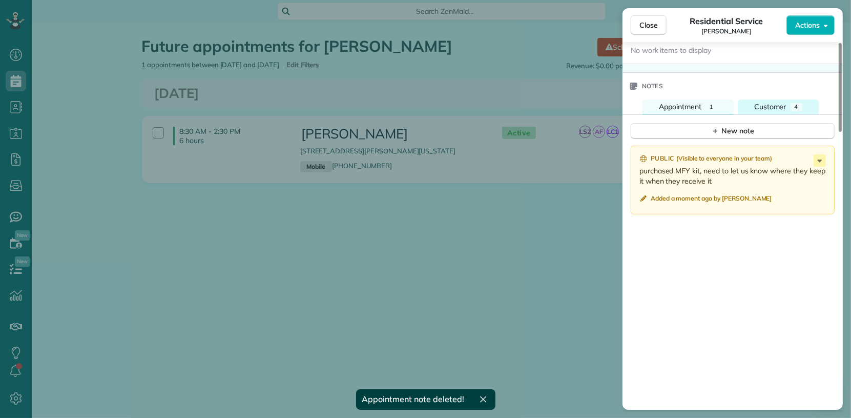
click at [775, 108] on span "Customer" at bounding box center [770, 106] width 32 height 9
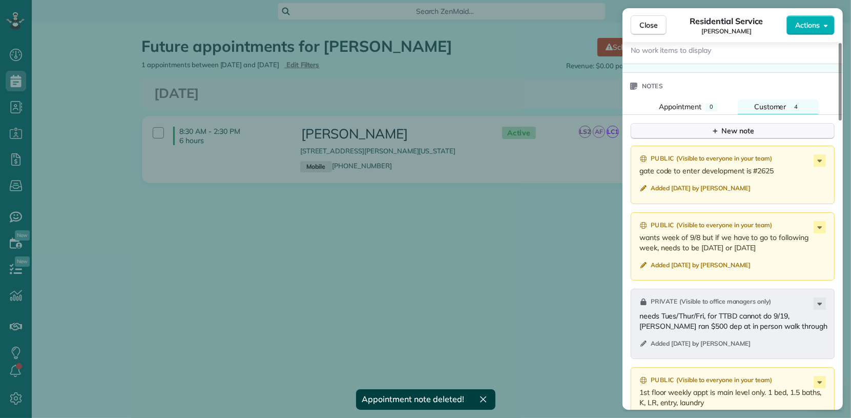
click at [777, 133] on button "New note" at bounding box center [733, 131] width 204 height 16
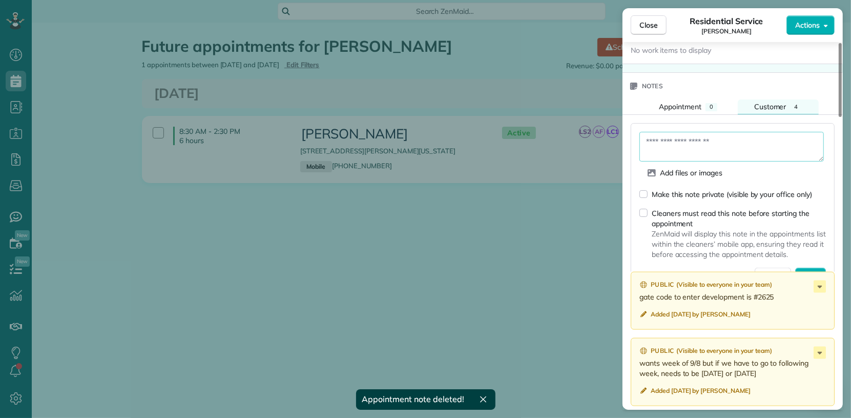
click at [706, 150] on textarea at bounding box center [731, 147] width 184 height 30
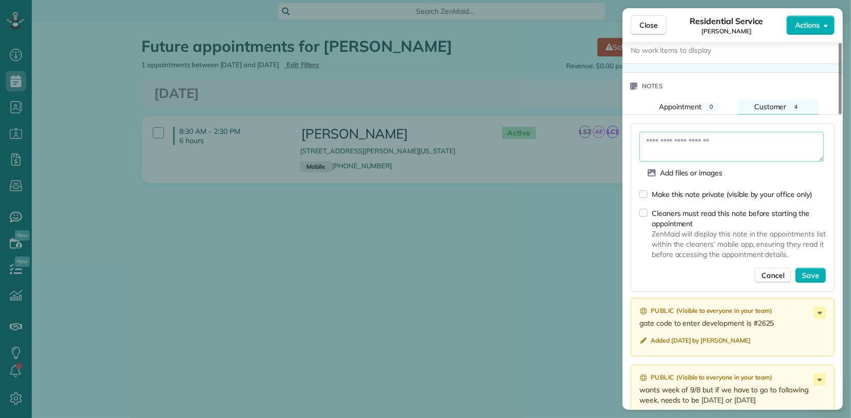
paste textarea "**********"
type textarea "**********"
click at [811, 288] on div "**********" at bounding box center [733, 207] width 204 height 169
click at [815, 277] on span "Save" at bounding box center [810, 276] width 17 height 10
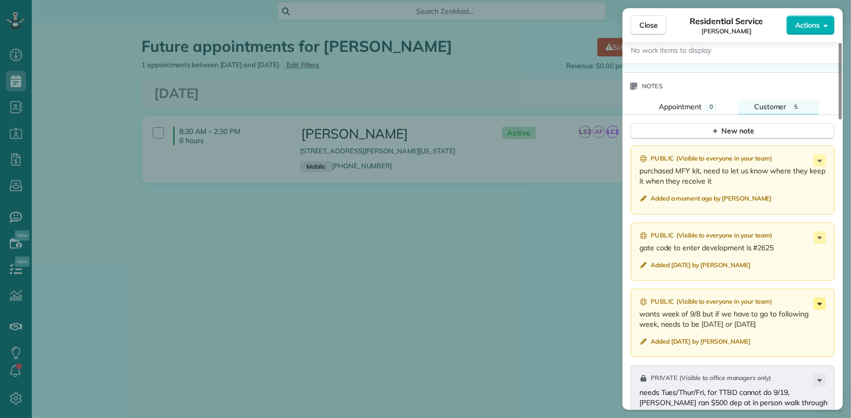
click at [818, 309] on icon at bounding box center [820, 303] width 12 height 12
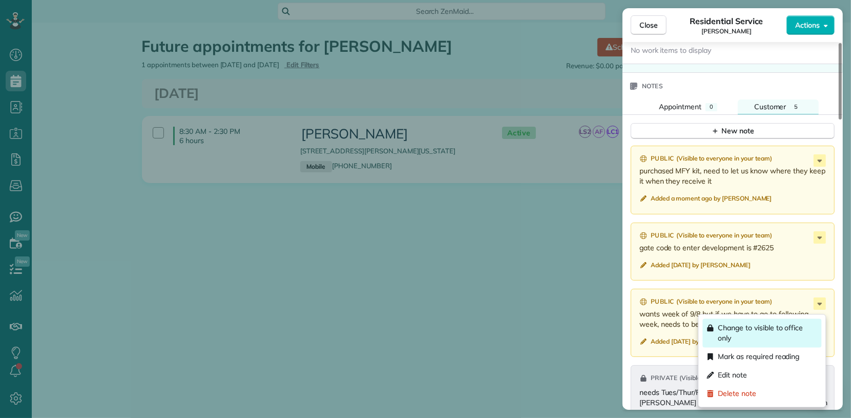
click at [814, 335] on span "Change to visible to office only" at bounding box center [767, 333] width 99 height 20
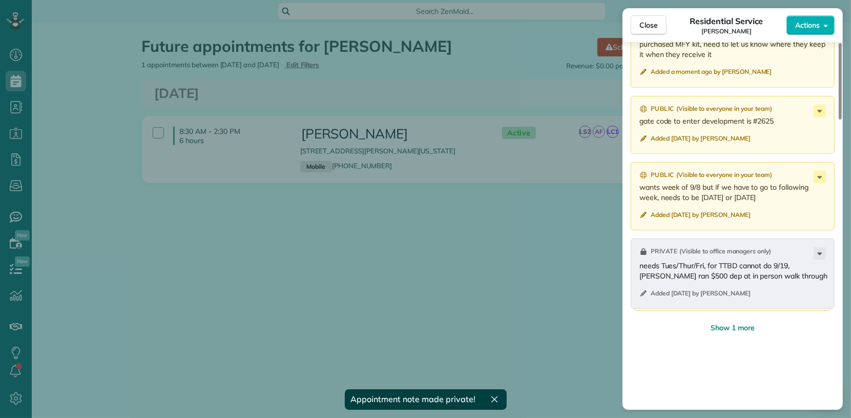
scroll to position [1208, 0]
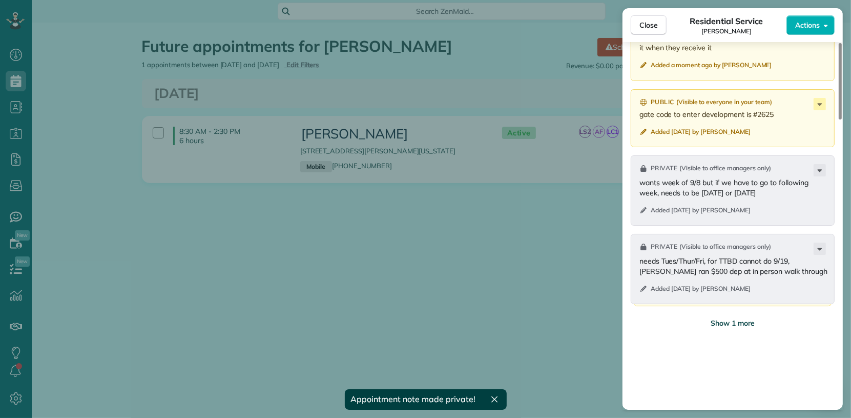
click at [728, 328] on span "Show 1 more" at bounding box center [733, 323] width 44 height 10
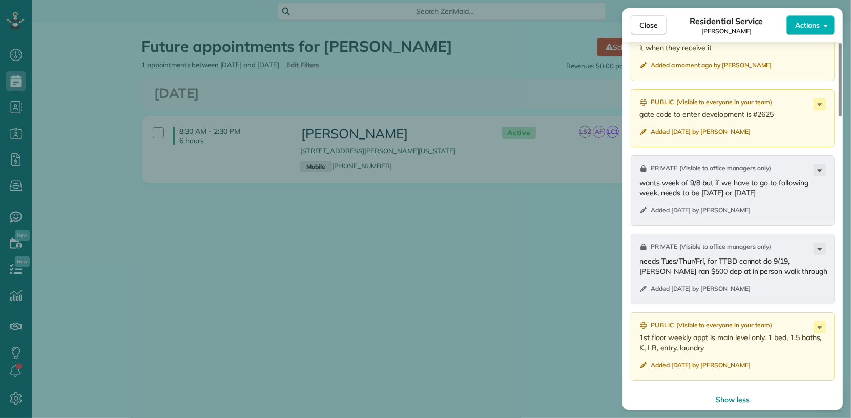
scroll to position [942, 0]
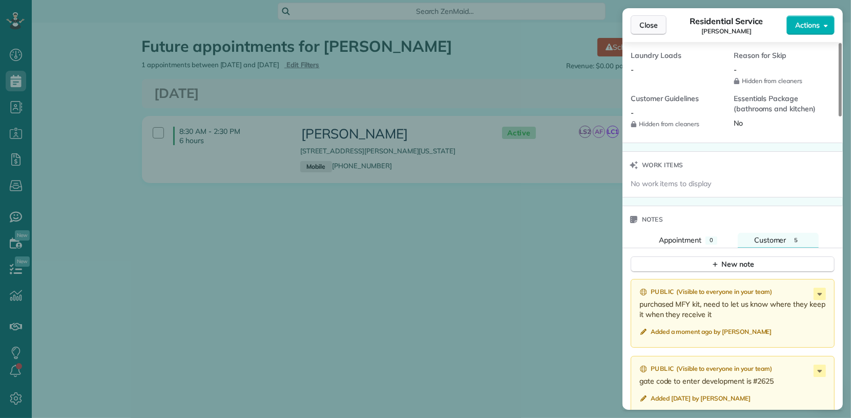
drag, startPoint x: 649, startPoint y: 26, endPoint x: 631, endPoint y: 34, distance: 19.7
click at [649, 26] on span "Close" at bounding box center [648, 25] width 18 height 10
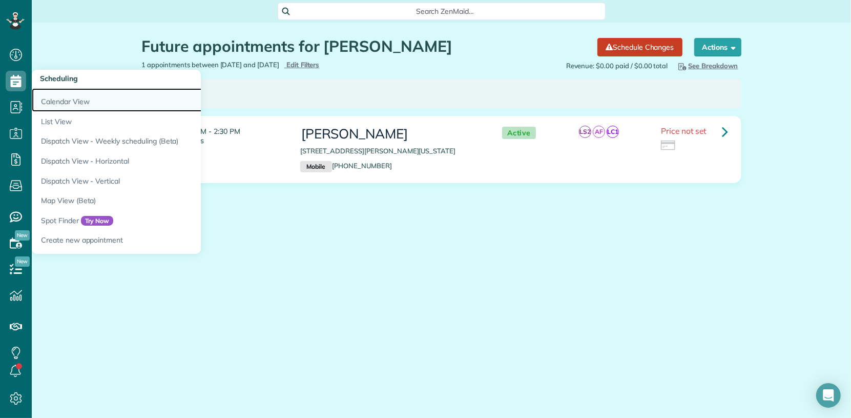
click at [50, 105] on link "Calendar View" at bounding box center [160, 100] width 256 height 24
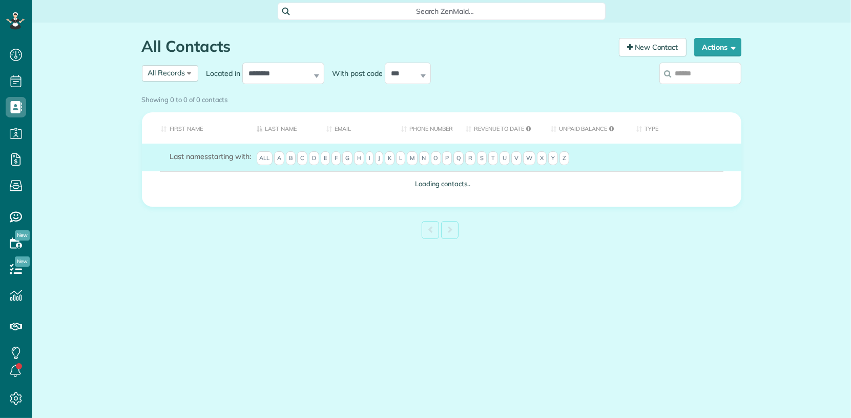
scroll to position [4, 4]
click at [693, 76] on input "search" at bounding box center [700, 74] width 82 height 22
click at [711, 73] on input "****" at bounding box center [700, 74] width 82 height 22
type input "*"
type input "*********"
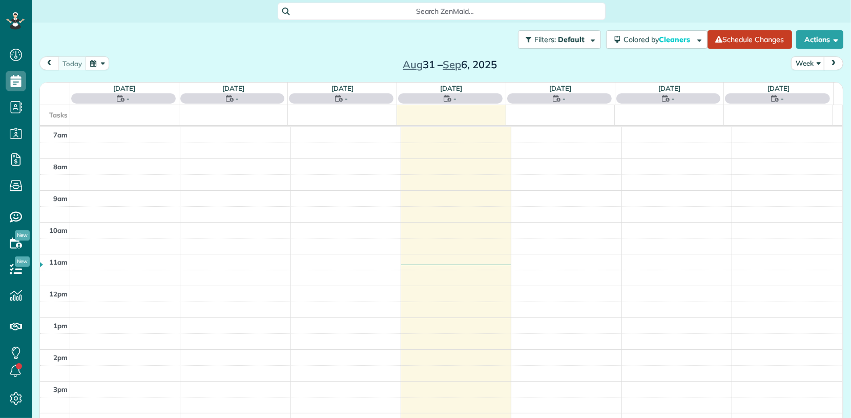
scroll to position [4, 4]
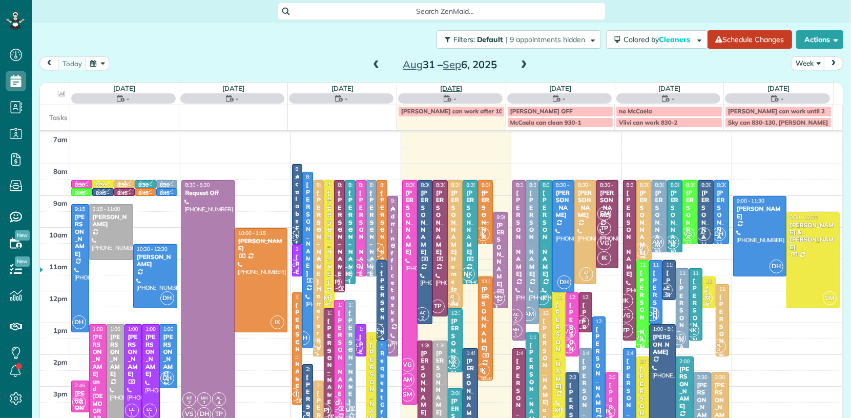
click at [451, 88] on link "[DATE]" at bounding box center [452, 88] width 22 height 8
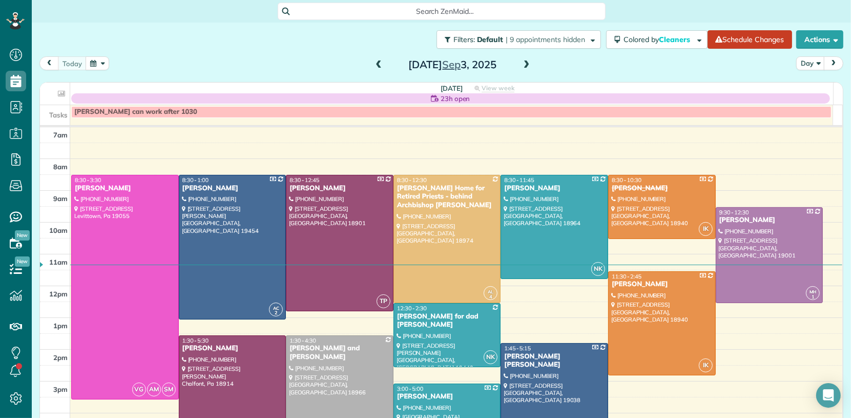
click at [521, 64] on span at bounding box center [526, 64] width 11 height 9
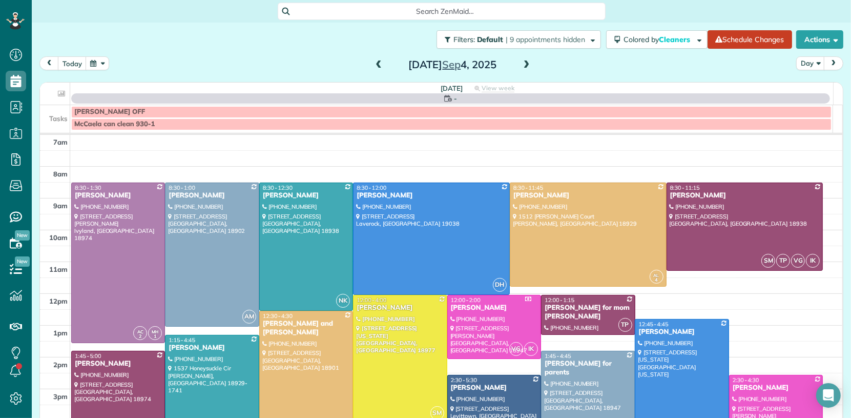
click at [521, 64] on span at bounding box center [526, 64] width 11 height 9
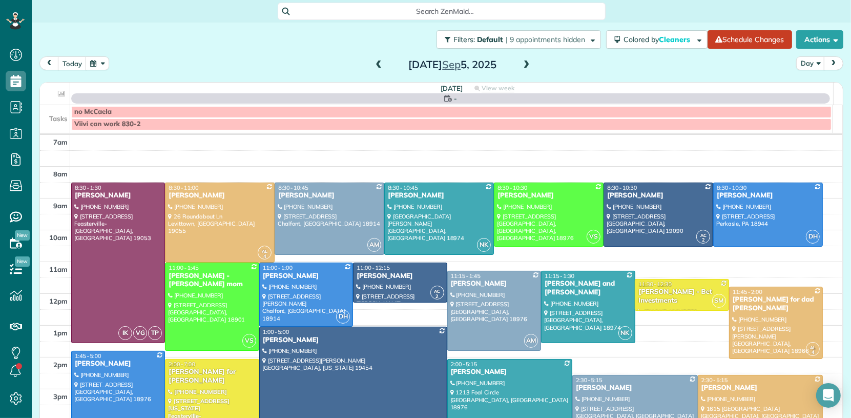
click at [521, 64] on span at bounding box center [526, 64] width 11 height 9
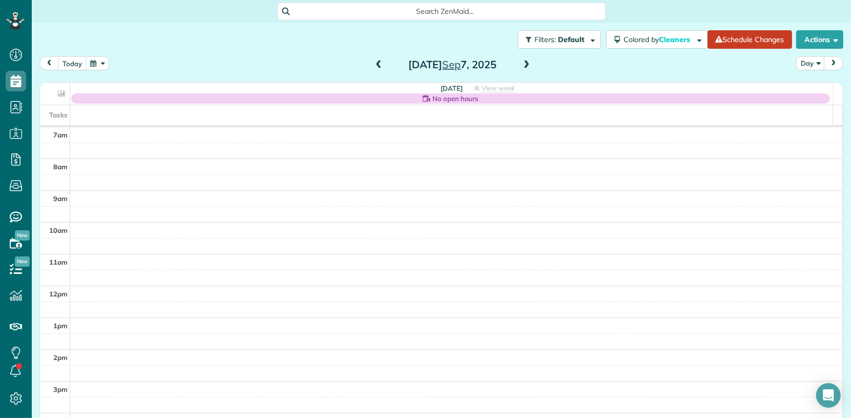
click at [521, 64] on span at bounding box center [526, 64] width 11 height 9
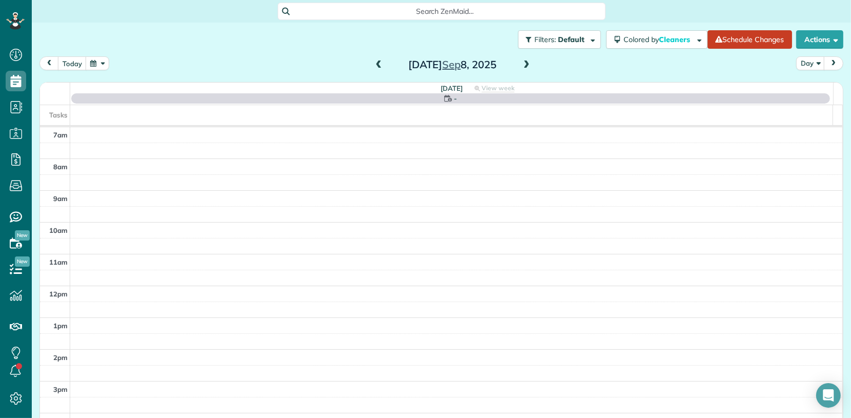
click at [523, 63] on span at bounding box center [526, 64] width 11 height 9
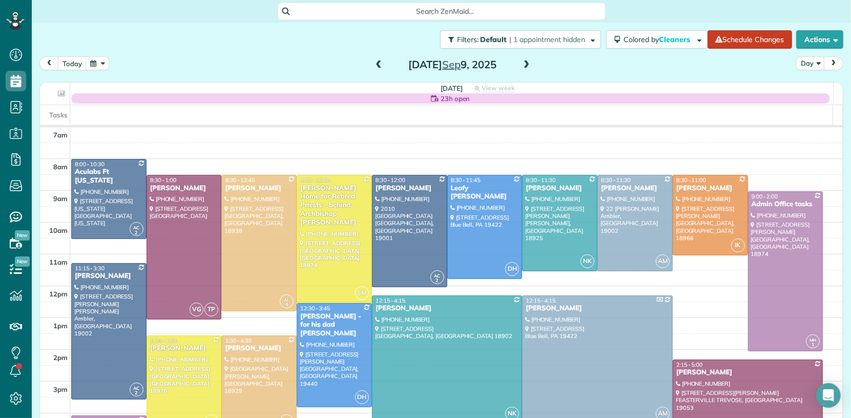
click at [373, 61] on span at bounding box center [378, 64] width 11 height 9
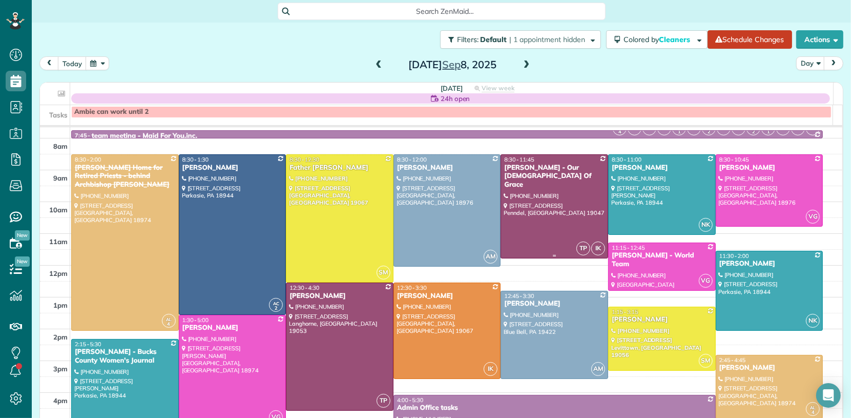
scroll to position [18, 0]
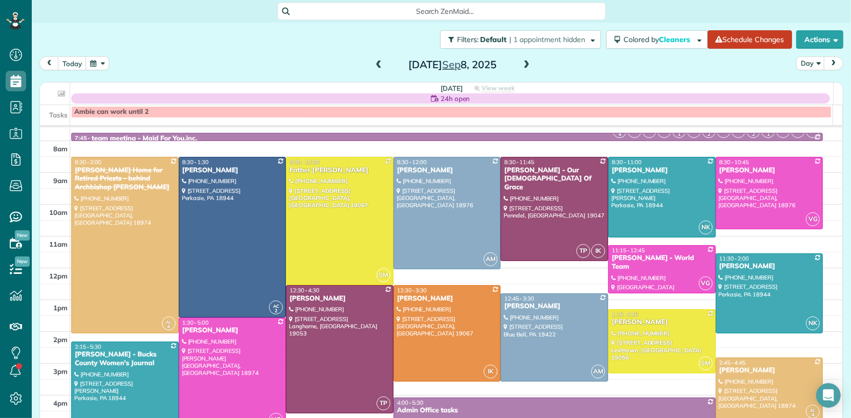
click at [525, 65] on span at bounding box center [526, 64] width 11 height 9
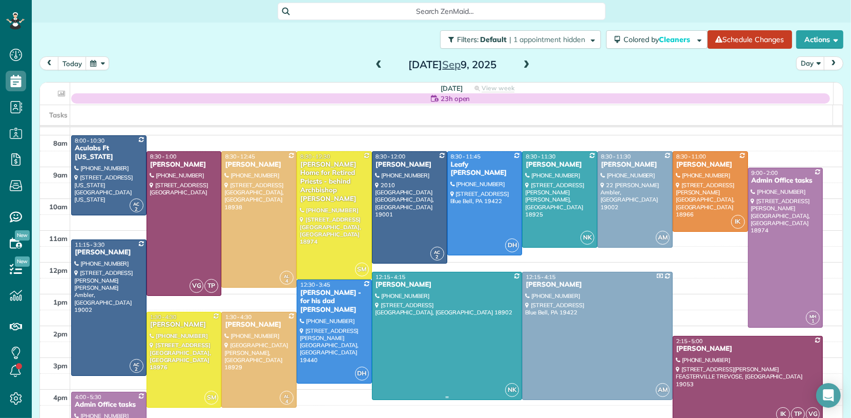
scroll to position [25, 0]
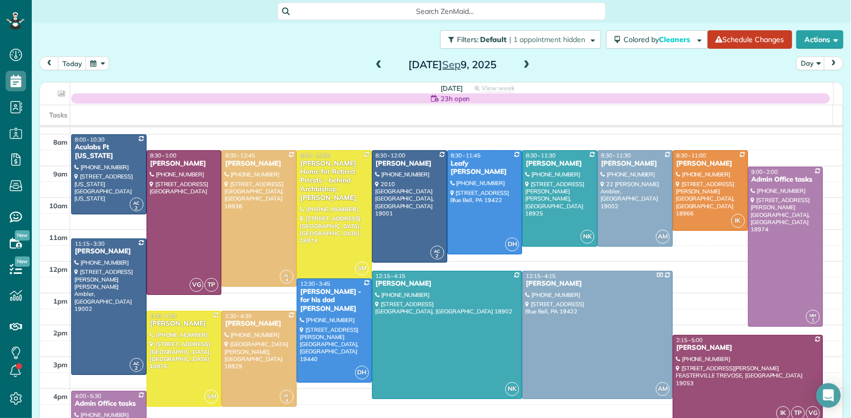
click at [522, 66] on span at bounding box center [526, 64] width 11 height 9
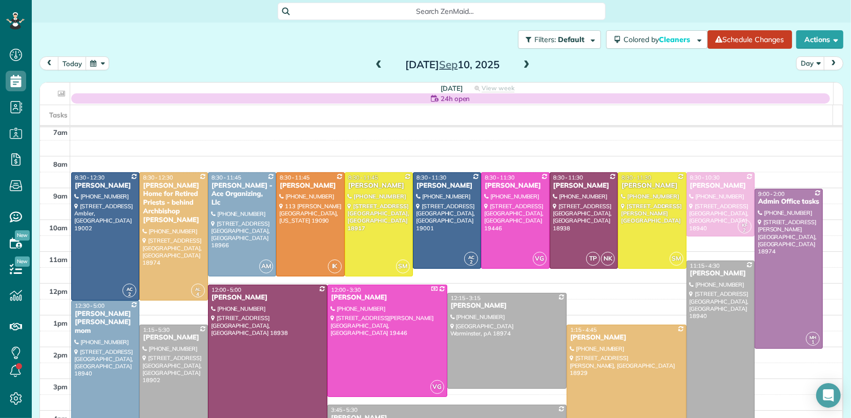
scroll to position [0, 0]
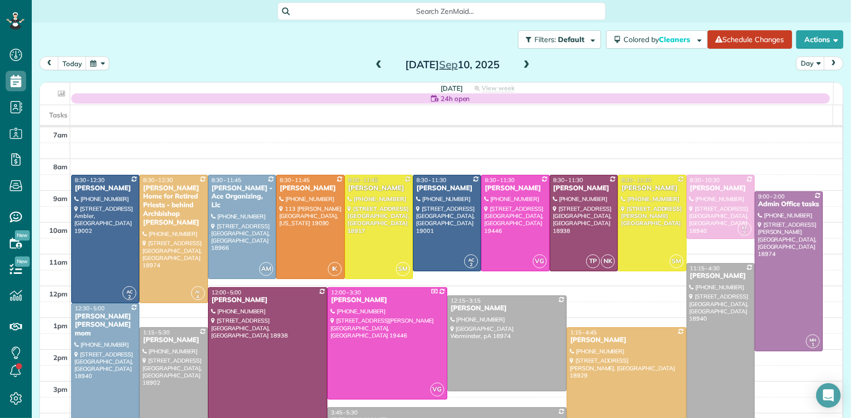
click at [521, 59] on span at bounding box center [526, 64] width 11 height 15
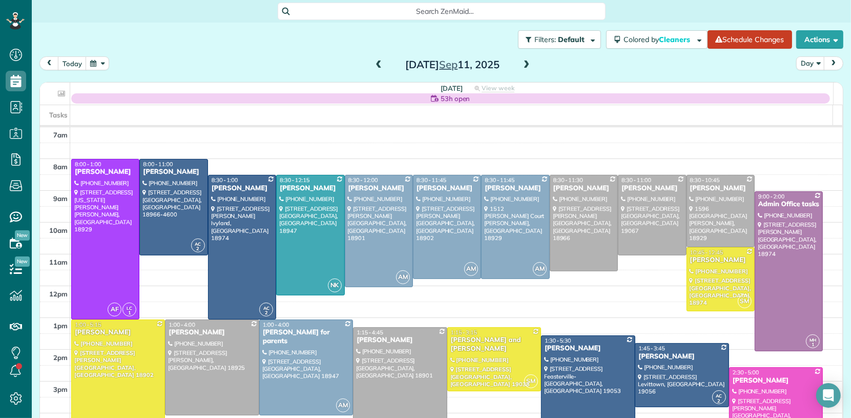
click at [521, 63] on span at bounding box center [526, 64] width 11 height 9
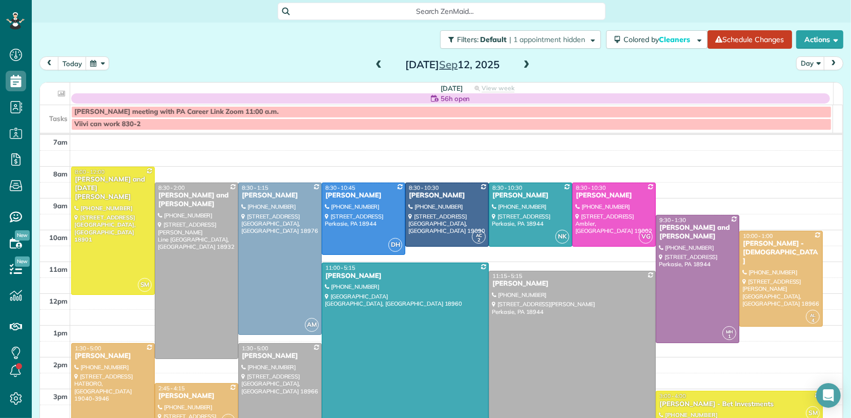
click at [373, 61] on span at bounding box center [378, 64] width 11 height 9
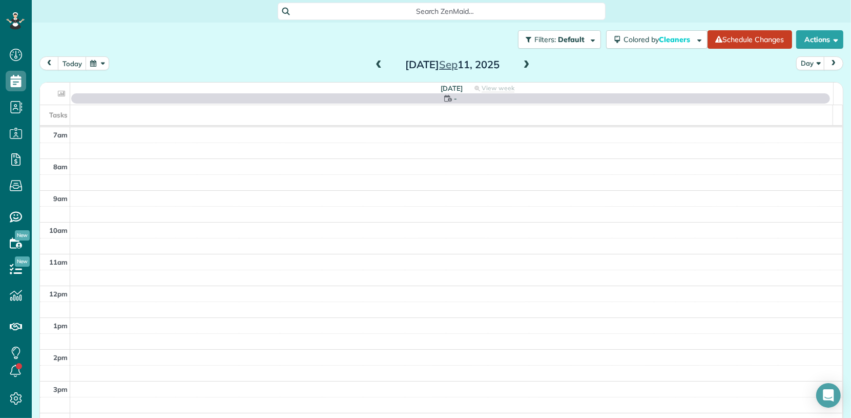
click at [373, 61] on span at bounding box center [378, 64] width 11 height 9
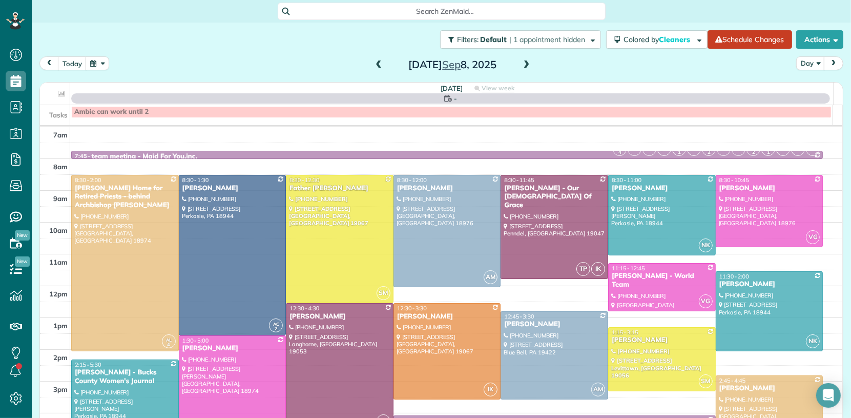
click at [373, 61] on span at bounding box center [378, 64] width 11 height 9
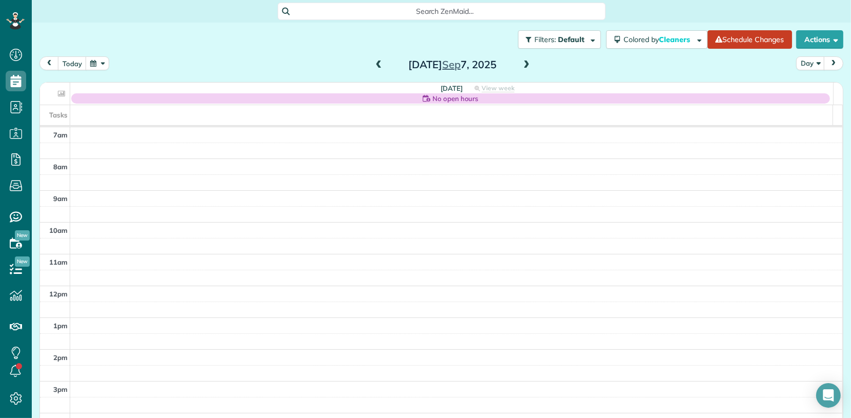
click at [373, 63] on span at bounding box center [378, 64] width 11 height 9
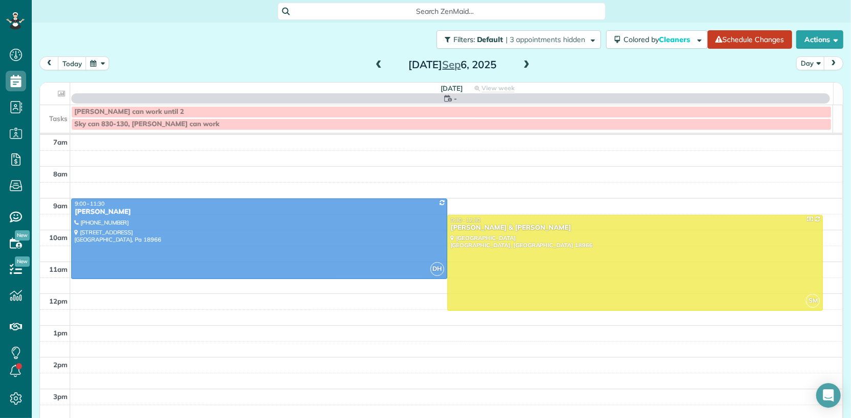
click at [373, 63] on span at bounding box center [378, 64] width 11 height 9
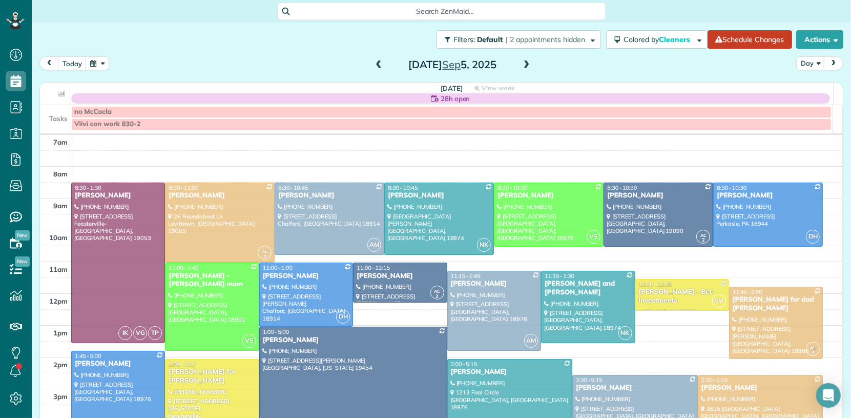
click at [374, 63] on span at bounding box center [378, 64] width 11 height 9
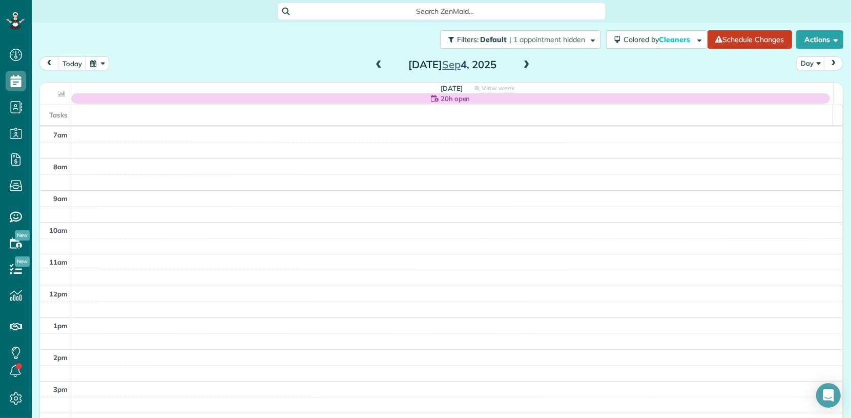
click at [374, 64] on span at bounding box center [378, 64] width 11 height 9
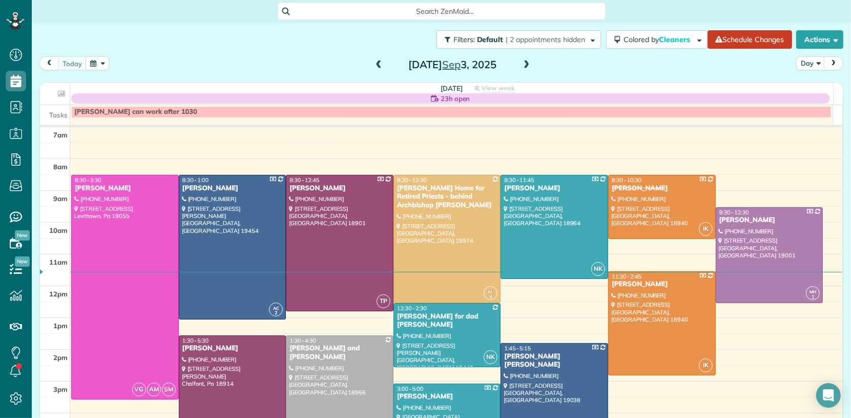
click at [374, 65] on span at bounding box center [378, 64] width 11 height 9
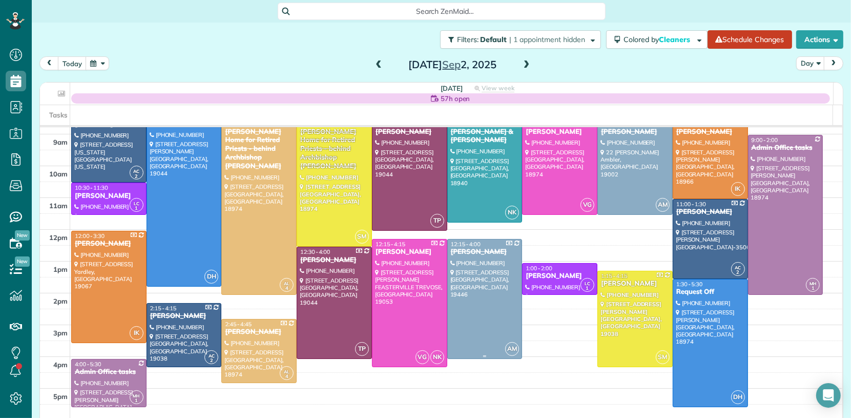
scroll to position [75, 0]
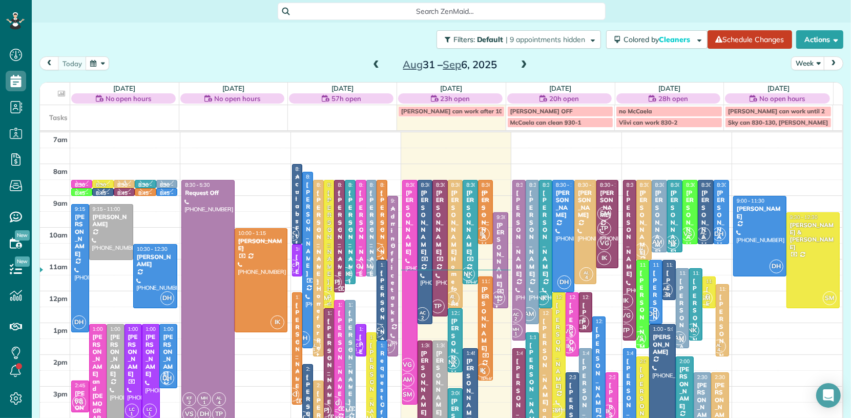
scroll to position [4, 4]
click at [442, 90] on link "[DATE]" at bounding box center [452, 88] width 22 height 8
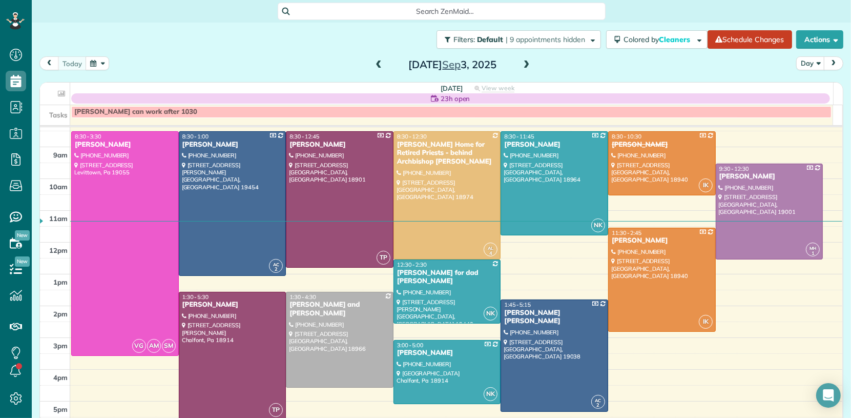
scroll to position [41, 0]
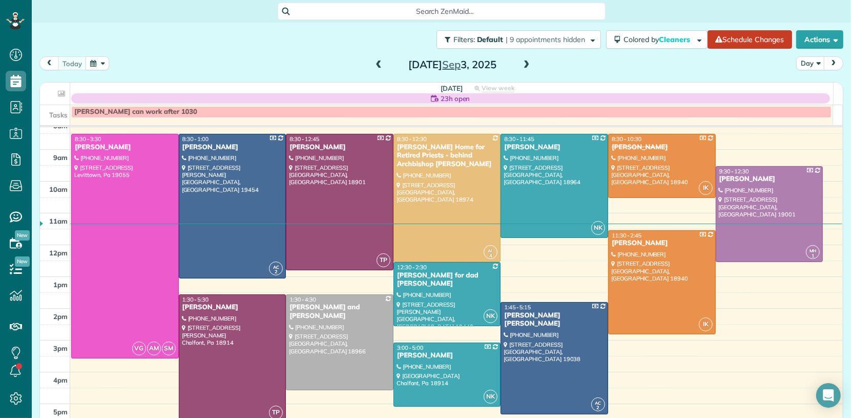
click at [375, 65] on span at bounding box center [378, 64] width 11 height 9
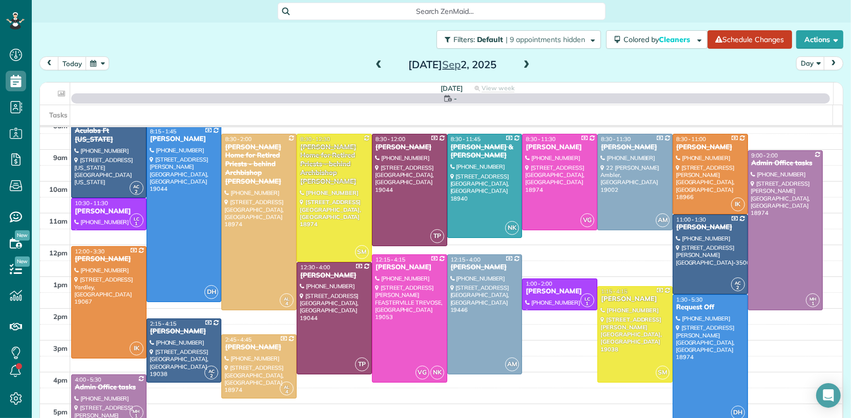
scroll to position [0, 0]
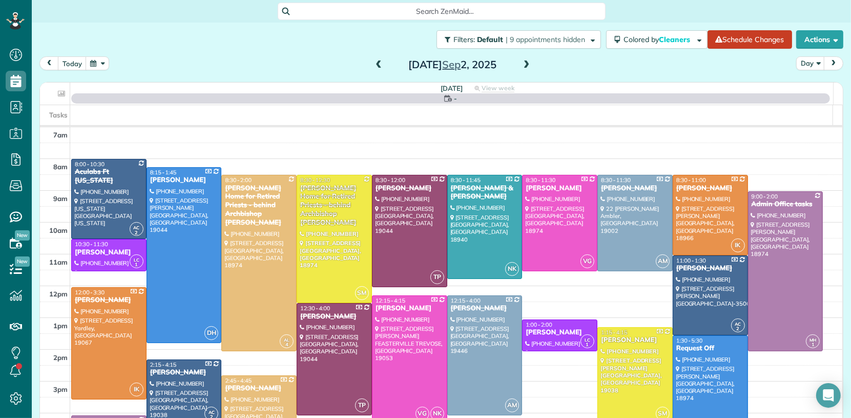
click at [375, 65] on span at bounding box center [378, 64] width 11 height 9
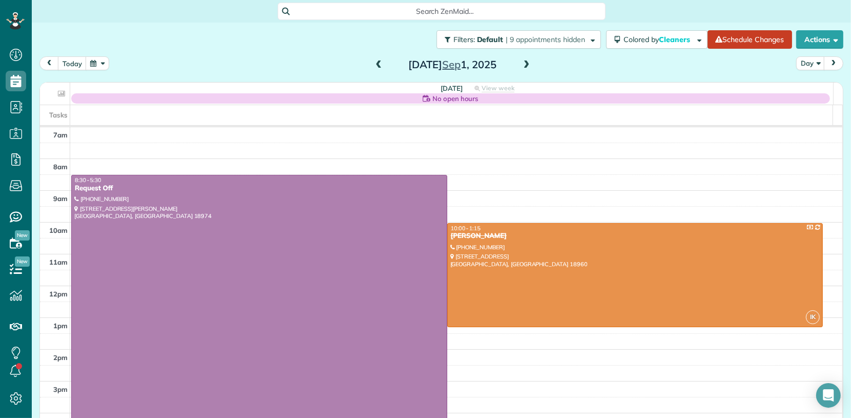
click at [375, 65] on span at bounding box center [378, 64] width 11 height 9
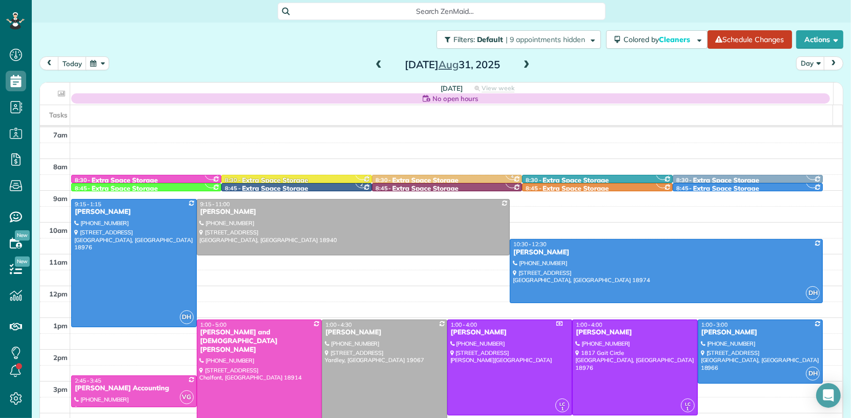
click at [375, 65] on span at bounding box center [378, 64] width 11 height 9
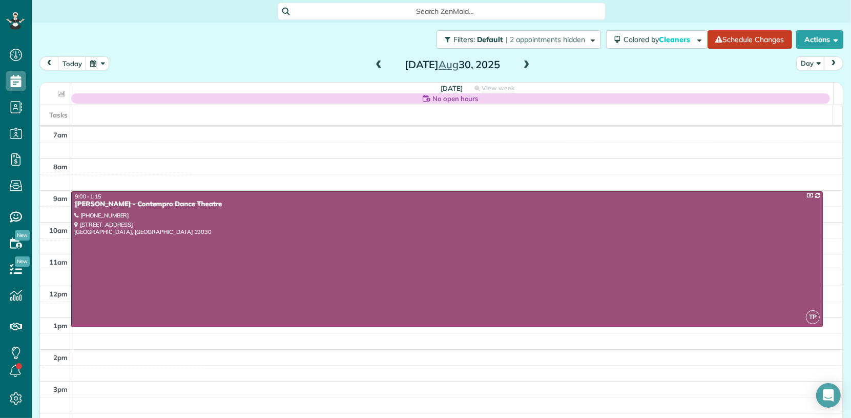
click at [521, 64] on span at bounding box center [526, 64] width 11 height 9
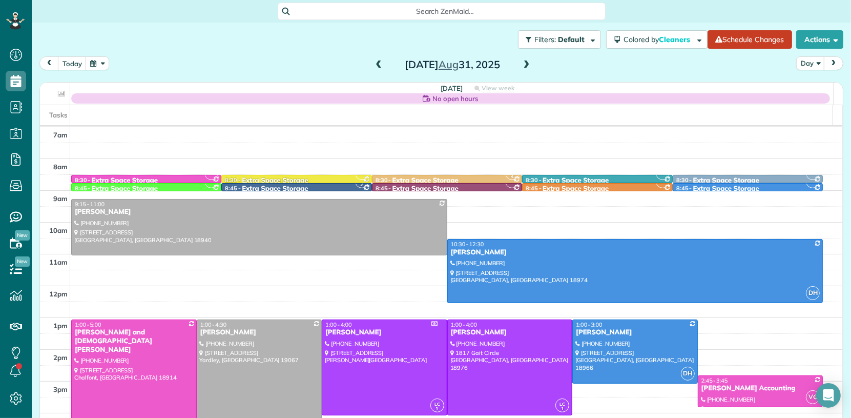
click at [517, 72] on div "[DATE] Day [DATE]" at bounding box center [441, 65] width 804 height 19
click at [522, 69] on span at bounding box center [526, 64] width 11 height 9
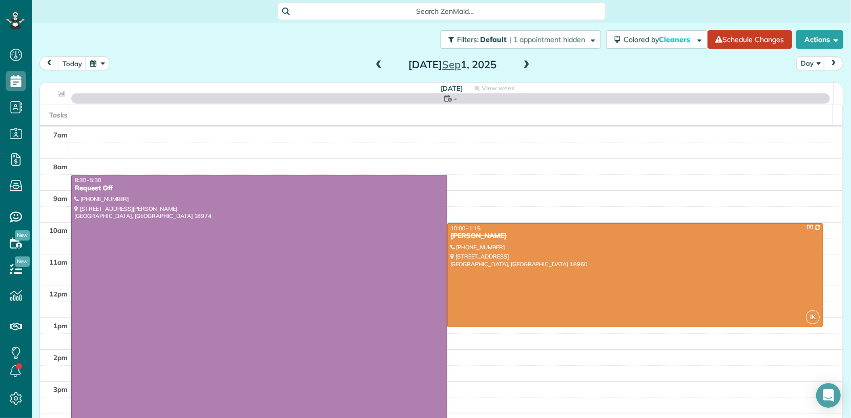
click at [522, 67] on span at bounding box center [526, 64] width 11 height 9
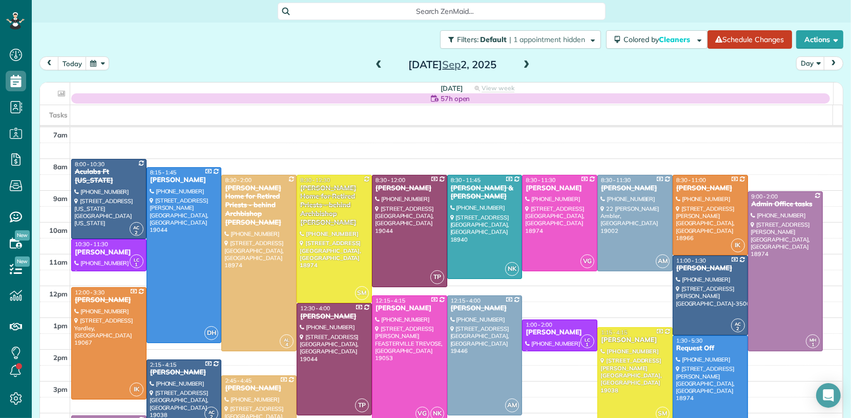
click at [522, 67] on span at bounding box center [526, 64] width 11 height 9
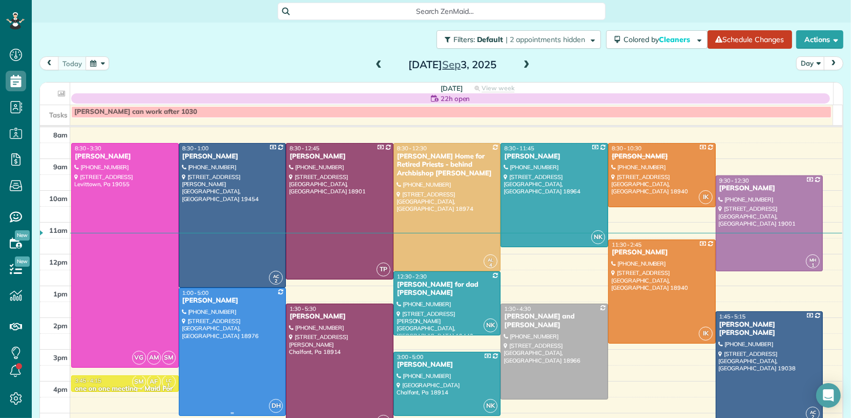
scroll to position [24, 0]
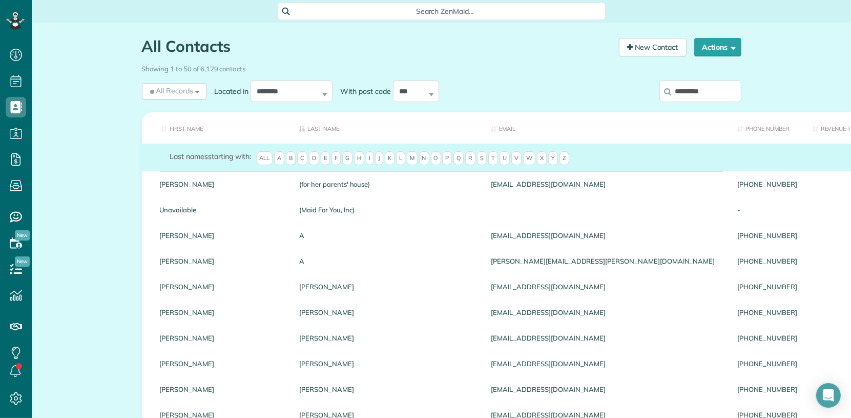
scroll to position [4, 4]
drag, startPoint x: 707, startPoint y: 89, endPoint x: 673, endPoint y: 93, distance: 34.1
click at [673, 93] on input "*********" at bounding box center [700, 91] width 82 height 22
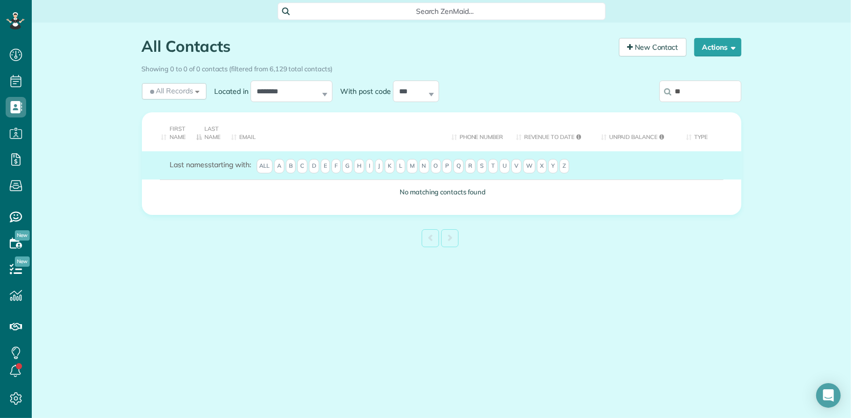
type input "*"
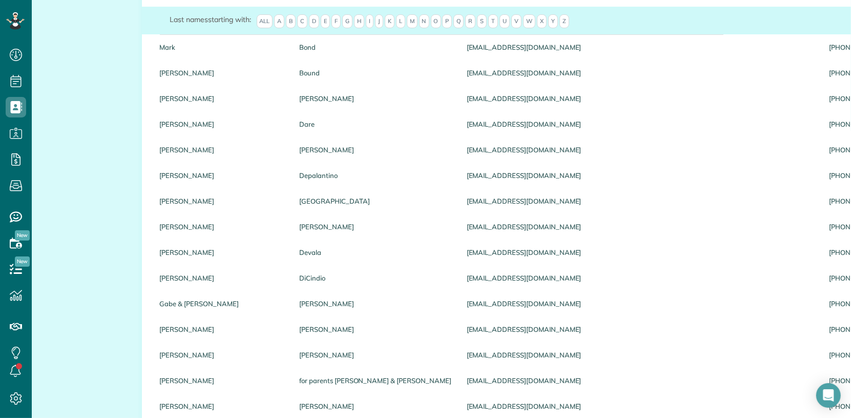
scroll to position [352, 0]
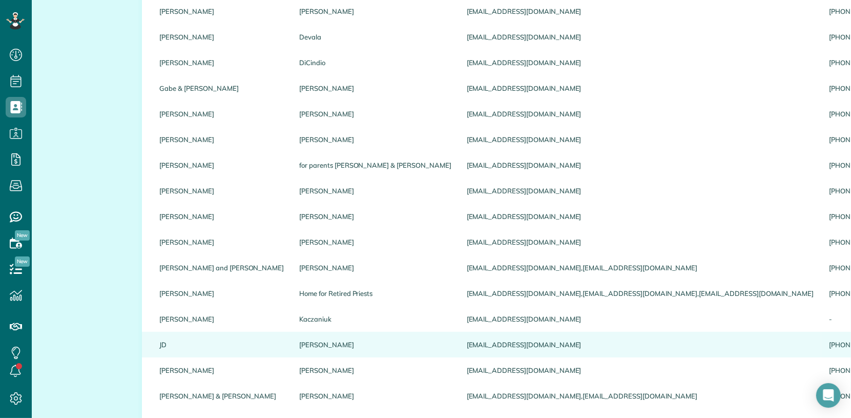
type input "**"
click at [160, 342] on link "JD" at bounding box center [222, 344] width 125 height 7
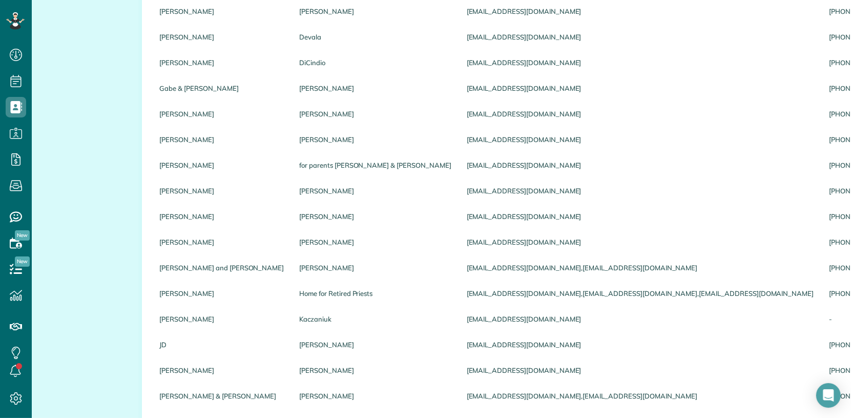
scroll to position [0, 0]
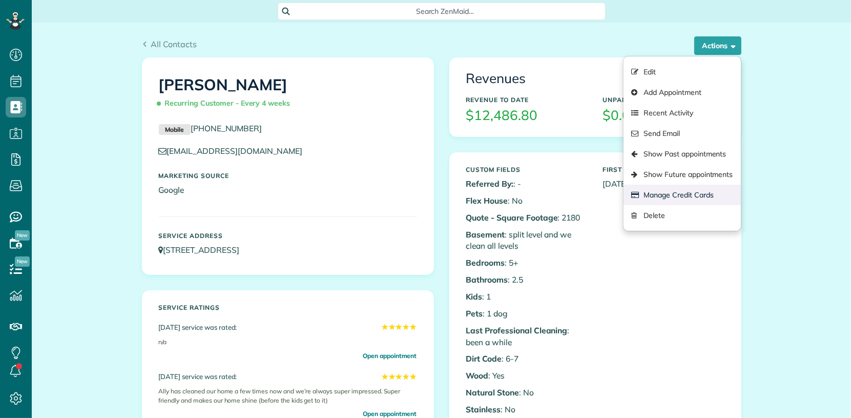
scroll to position [4, 4]
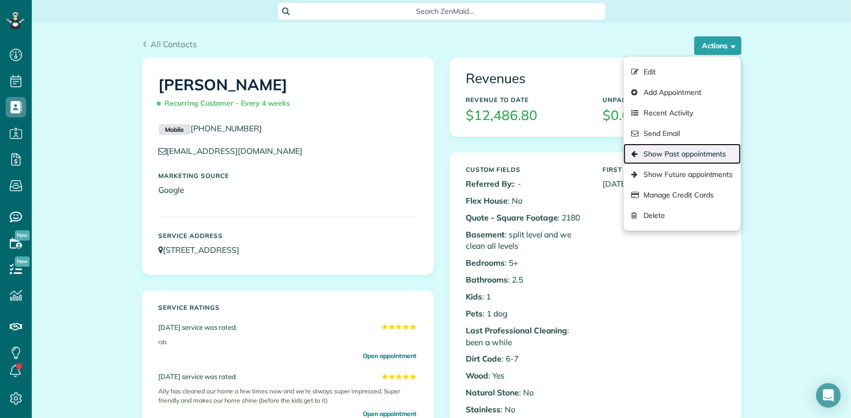
click at [679, 154] on link "Show Past appointments" at bounding box center [682, 153] width 117 height 20
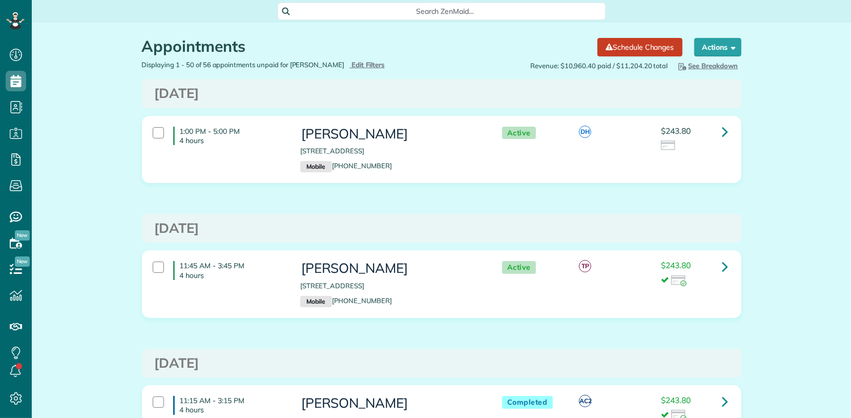
scroll to position [4, 4]
